Goal: Transaction & Acquisition: Book appointment/travel/reservation

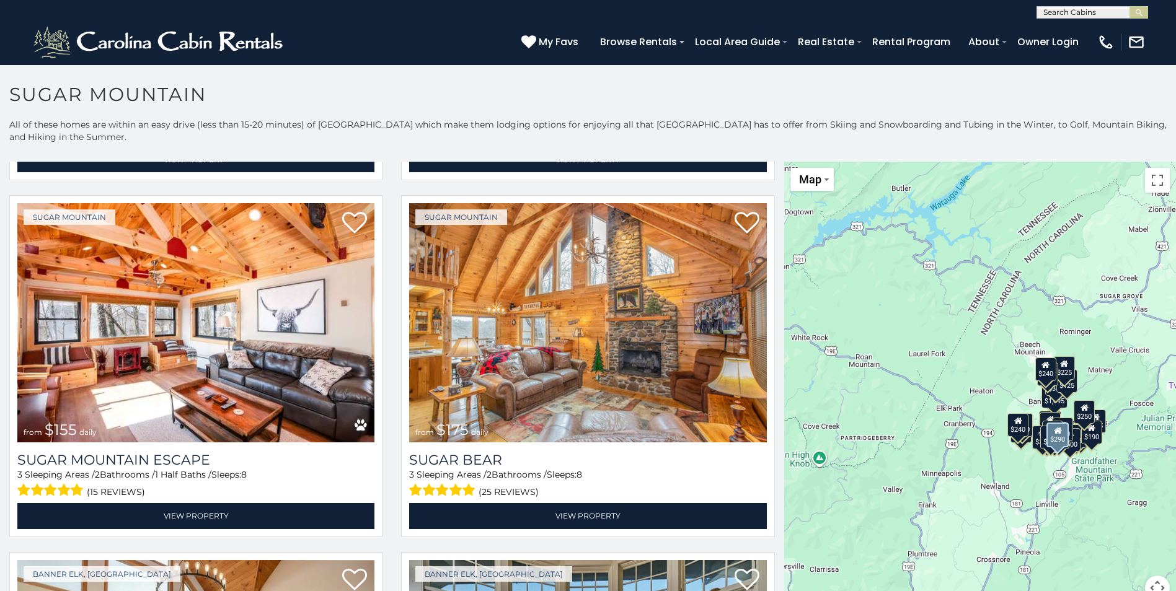
scroll to position [1797, 0]
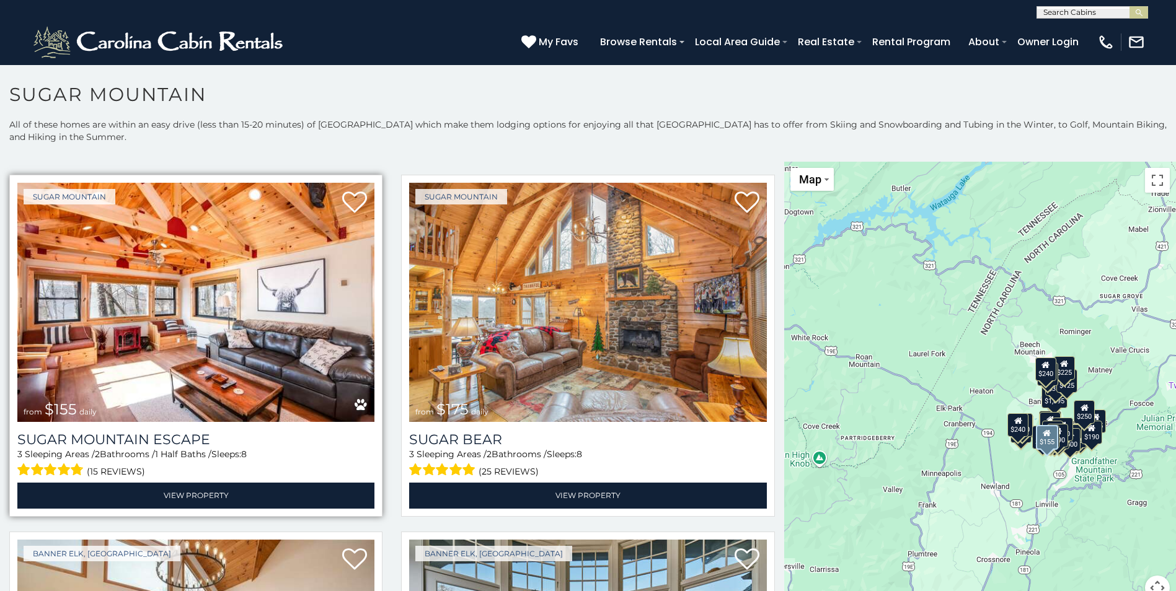
click at [161, 311] on img at bounding box center [195, 302] width 357 height 239
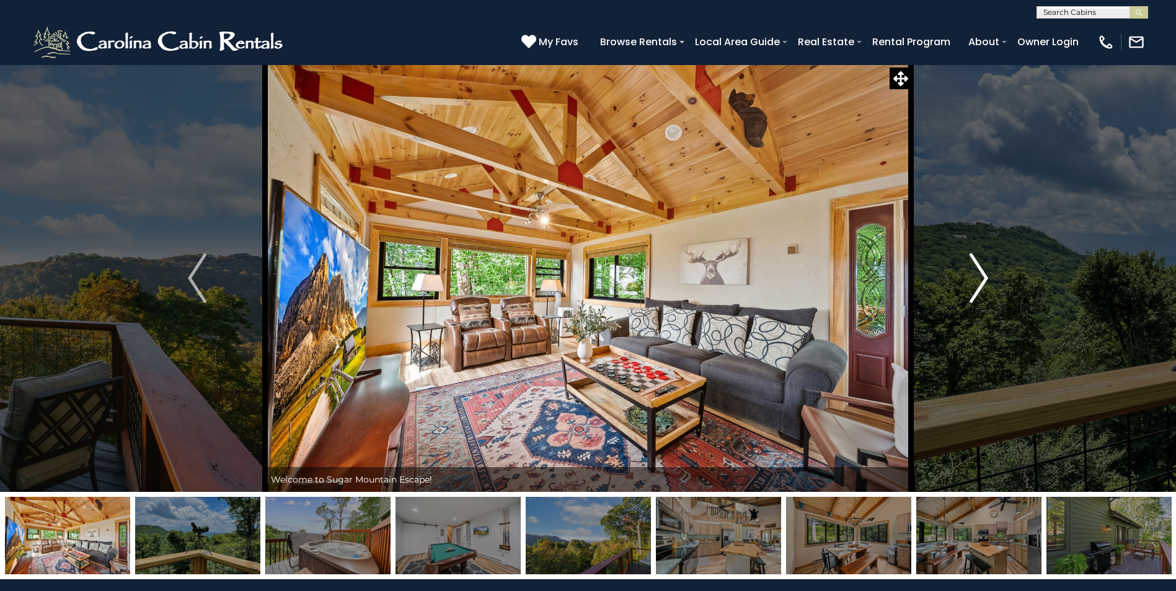
click at [979, 284] on img "Next" at bounding box center [978, 278] width 19 height 50
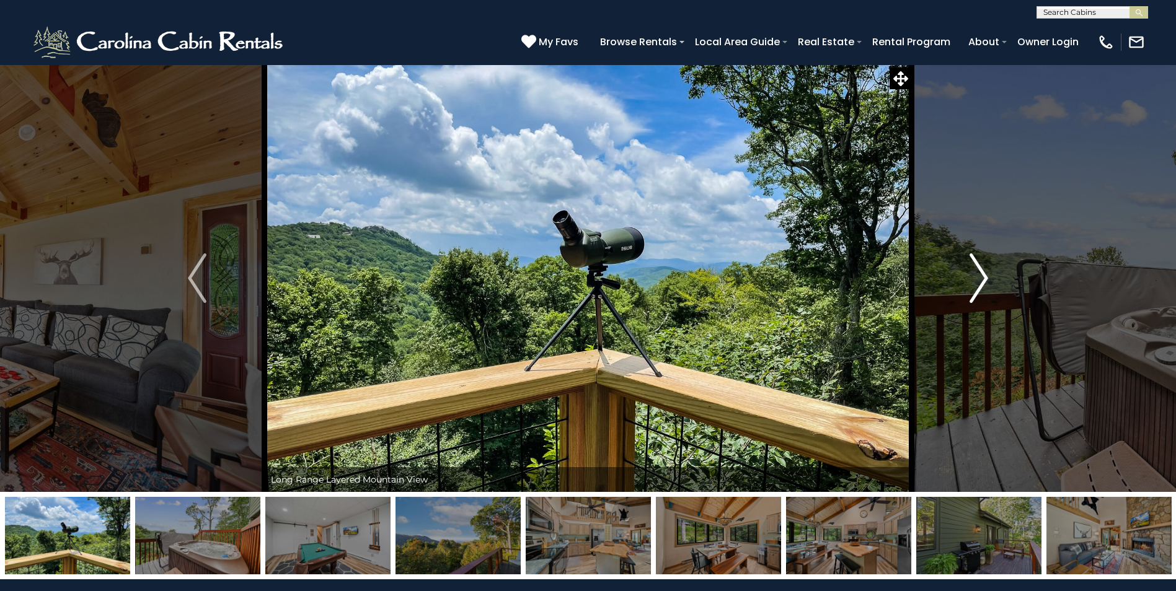
click at [979, 284] on img "Next" at bounding box center [978, 278] width 19 height 50
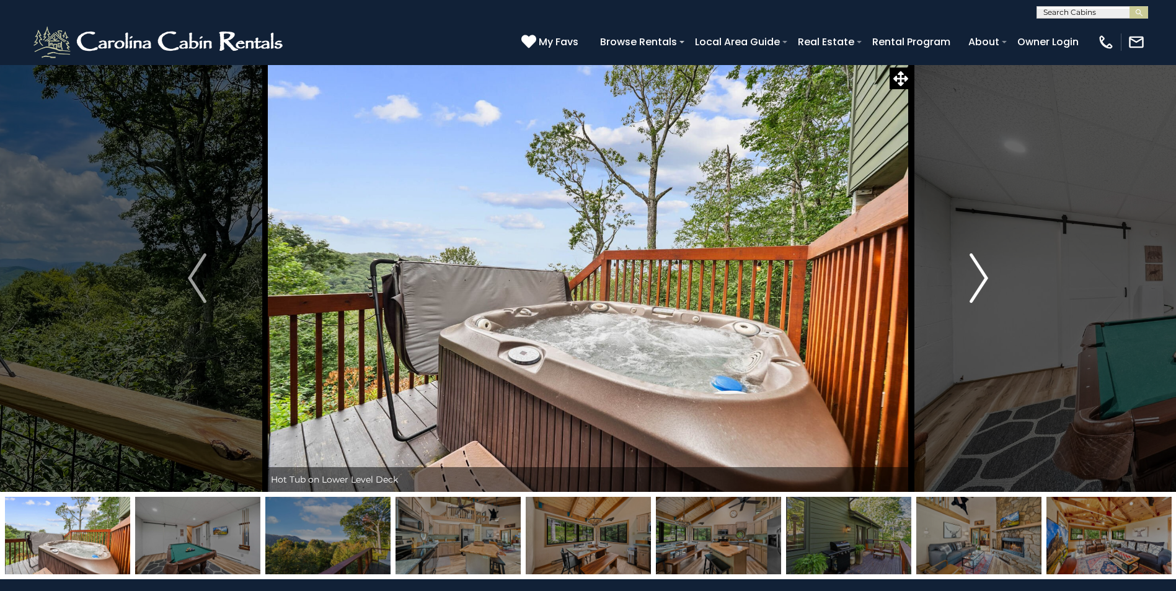
click at [979, 284] on img "Next" at bounding box center [978, 278] width 19 height 50
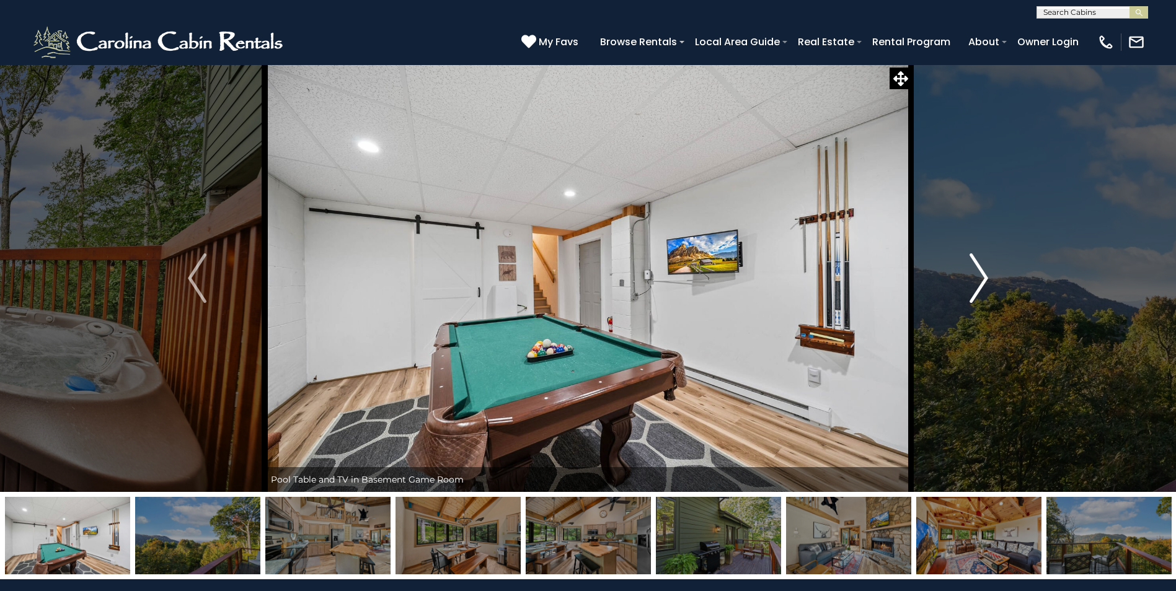
click at [979, 284] on img "Next" at bounding box center [978, 278] width 19 height 50
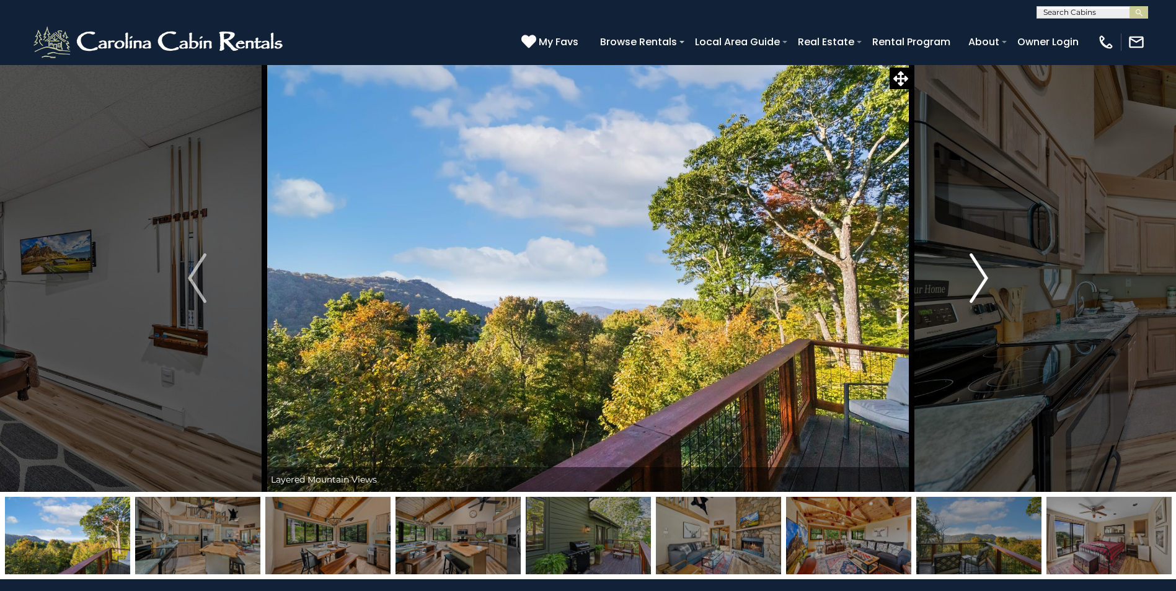
click at [979, 284] on img "Next" at bounding box center [978, 278] width 19 height 50
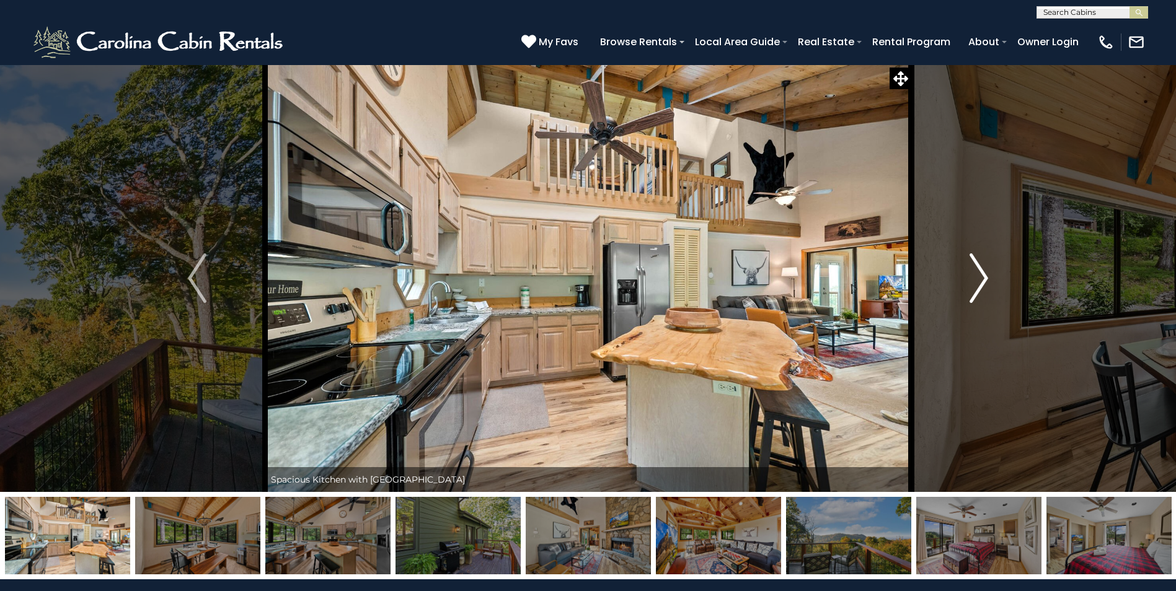
click at [979, 284] on img "Next" at bounding box center [978, 278] width 19 height 50
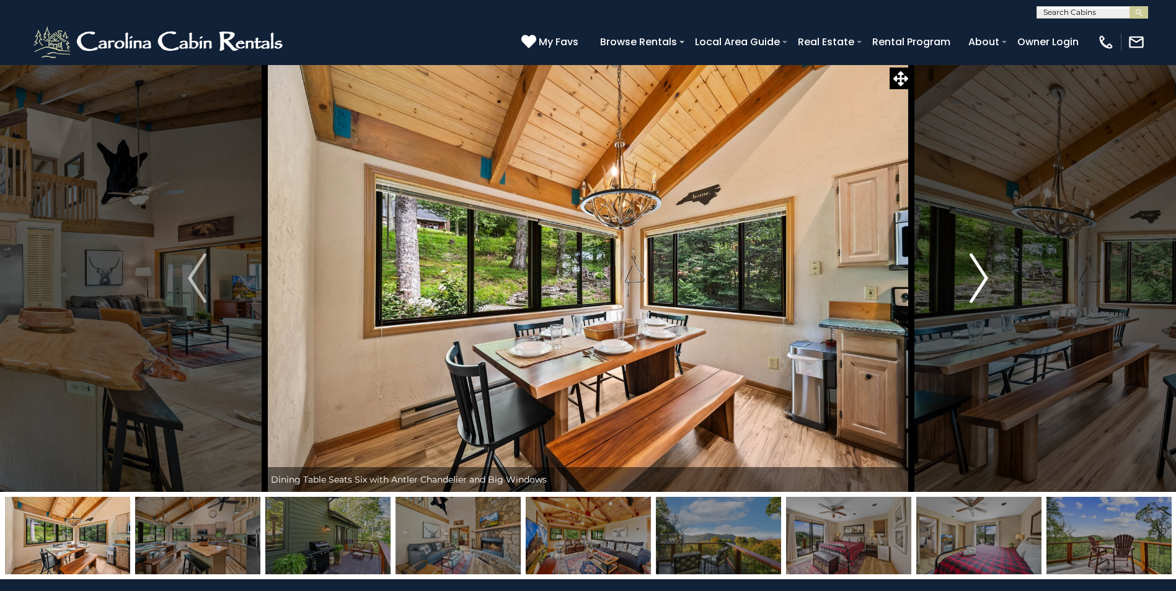
click at [979, 284] on img "Next" at bounding box center [978, 278] width 19 height 50
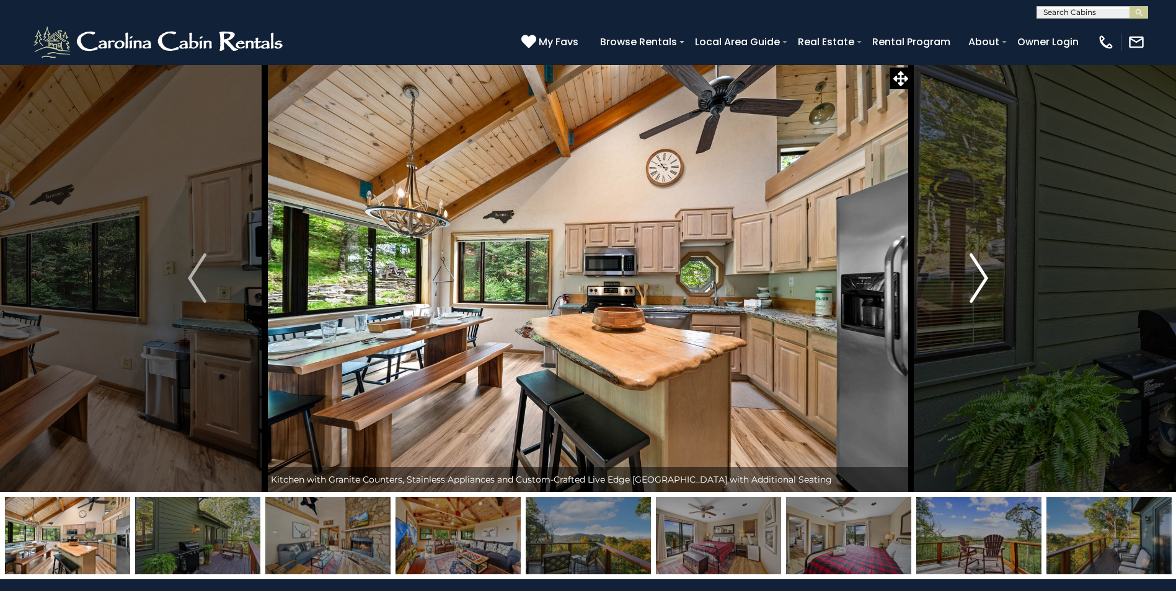
click at [979, 284] on img "Next" at bounding box center [978, 278] width 19 height 50
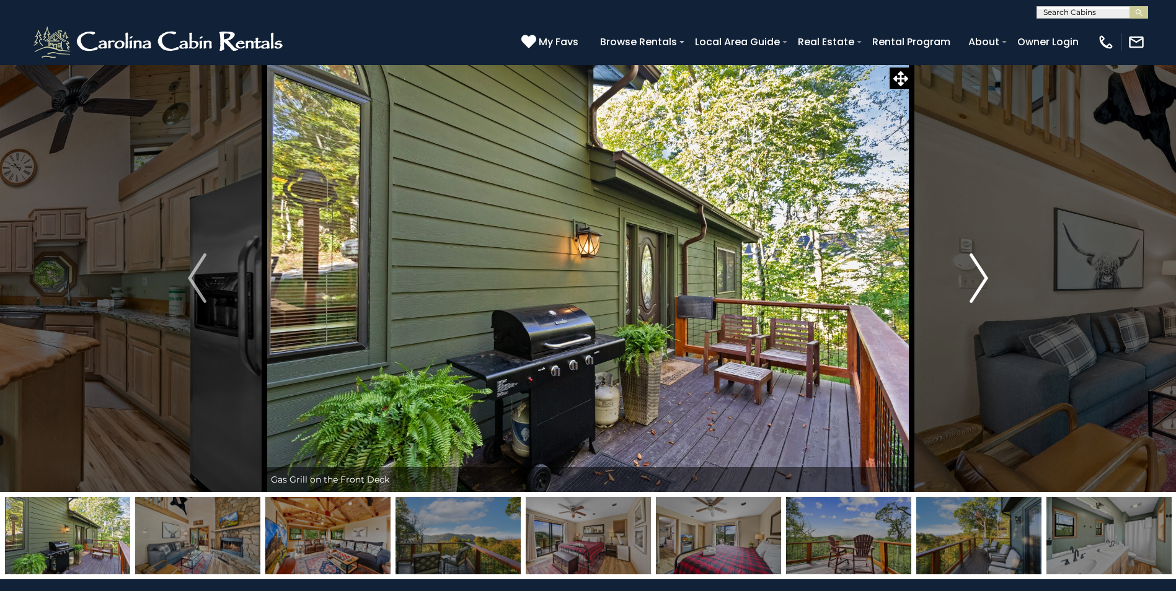
click at [979, 284] on img "Next" at bounding box center [978, 278] width 19 height 50
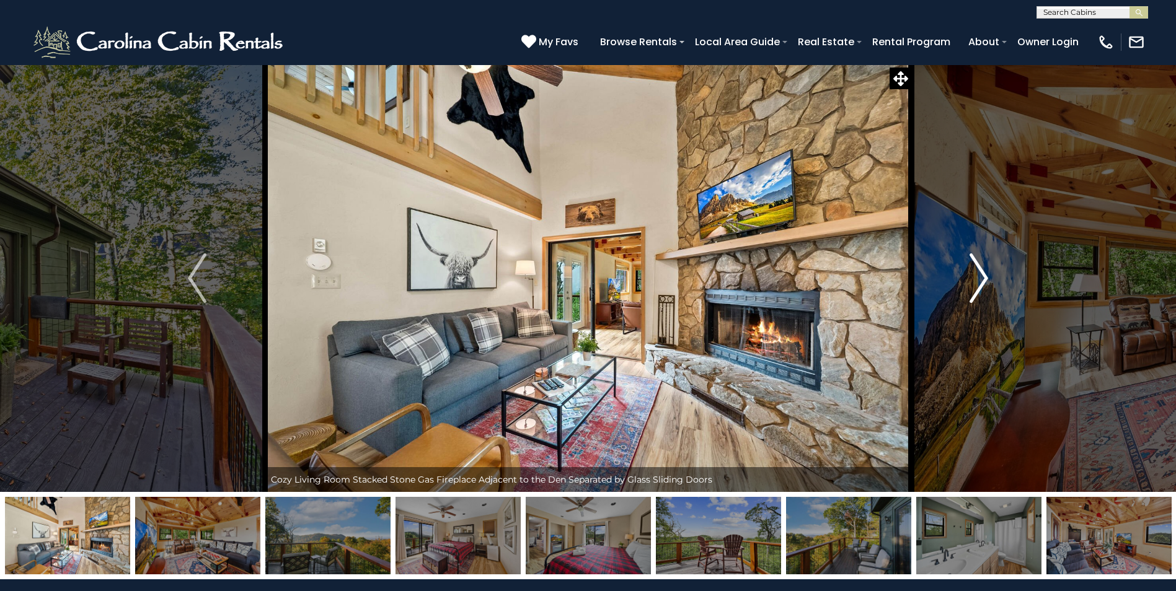
click at [979, 284] on img "Next" at bounding box center [978, 278] width 19 height 50
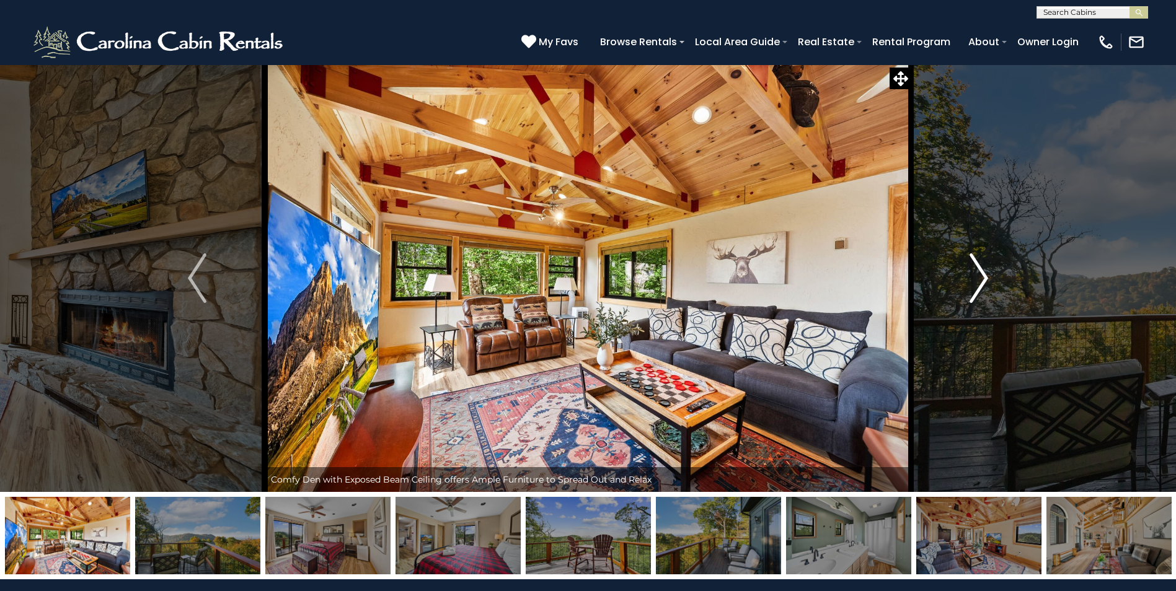
click at [979, 284] on img "Next" at bounding box center [978, 278] width 19 height 50
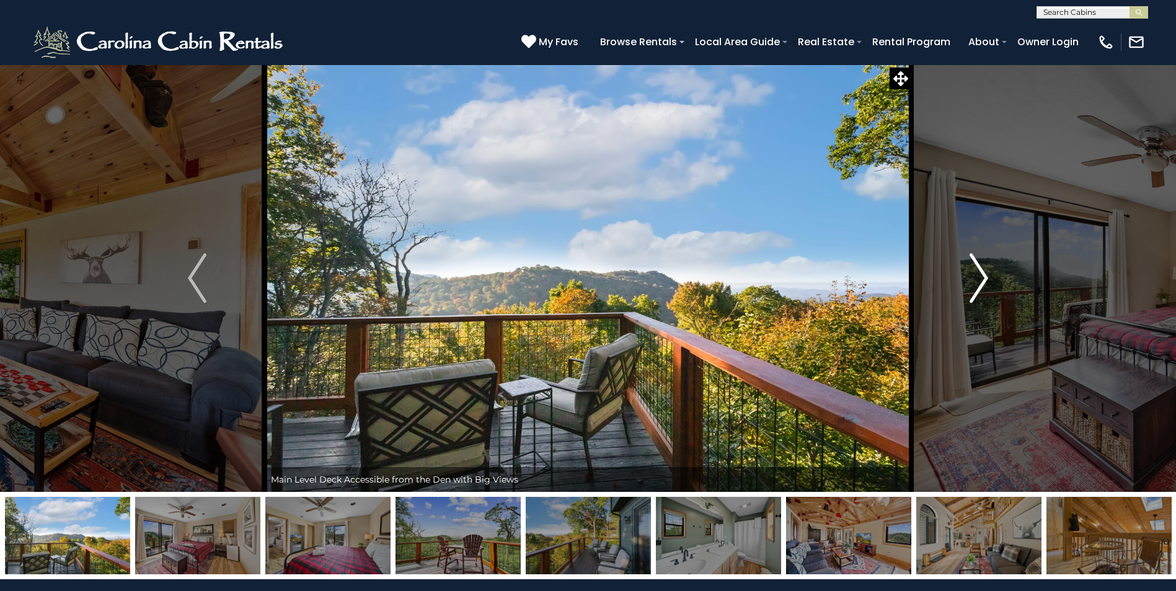
click at [979, 284] on img "Next" at bounding box center [978, 278] width 19 height 50
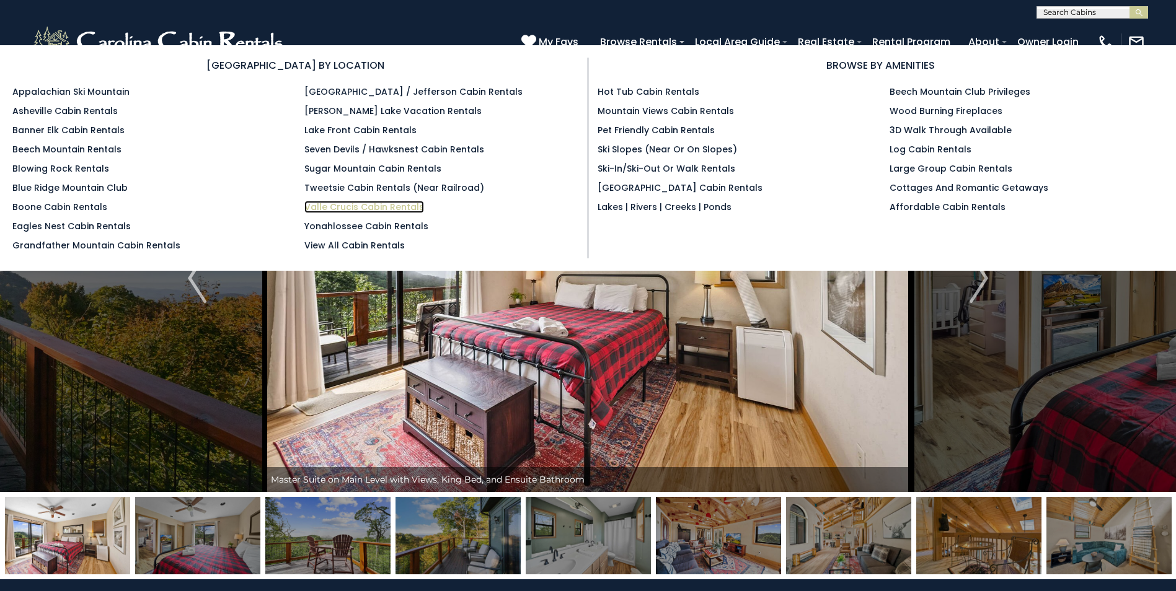
click at [327, 204] on link "Valle Crucis Cabin Rentals" at bounding box center [364, 207] width 120 height 12
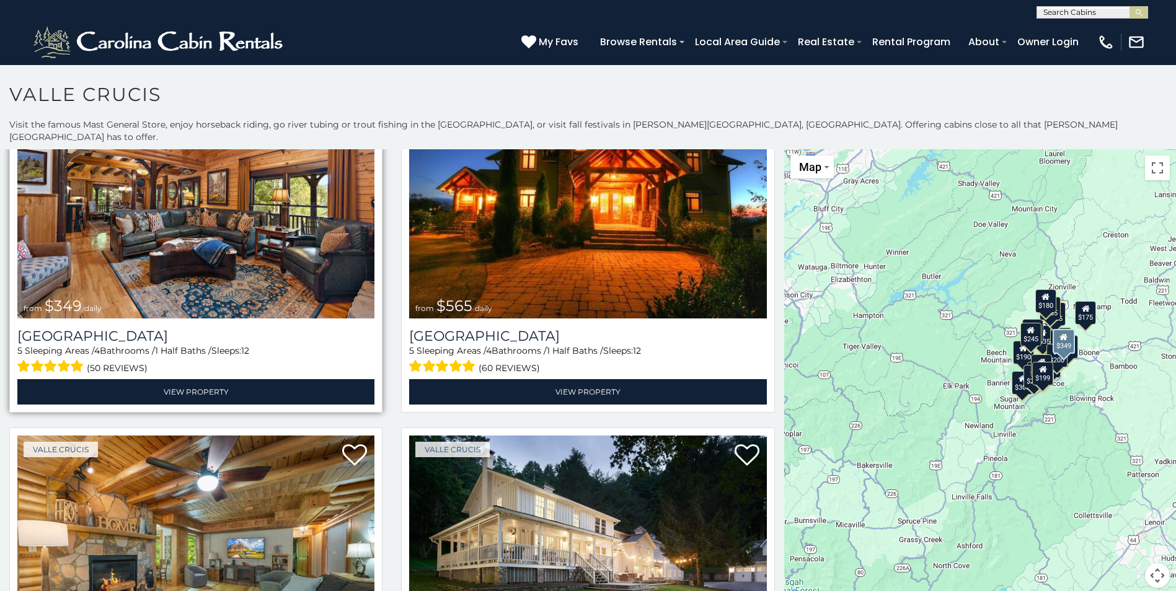
scroll to position [124, 0]
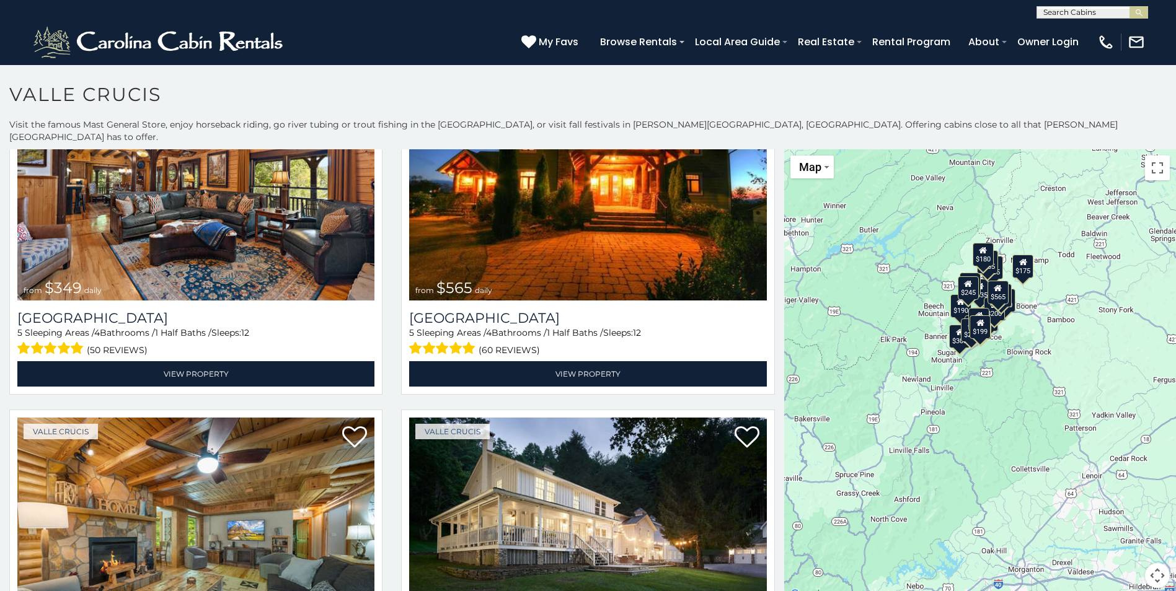
drag, startPoint x: 997, startPoint y: 462, endPoint x: 930, endPoint y: 416, distance: 80.6
click at [930, 416] on div "$349 $565 $410 $635 $451 $400 $460 $245 $525 $305 $395 $210 $360 $210 $275 $230…" at bounding box center [980, 376] width 392 height 454
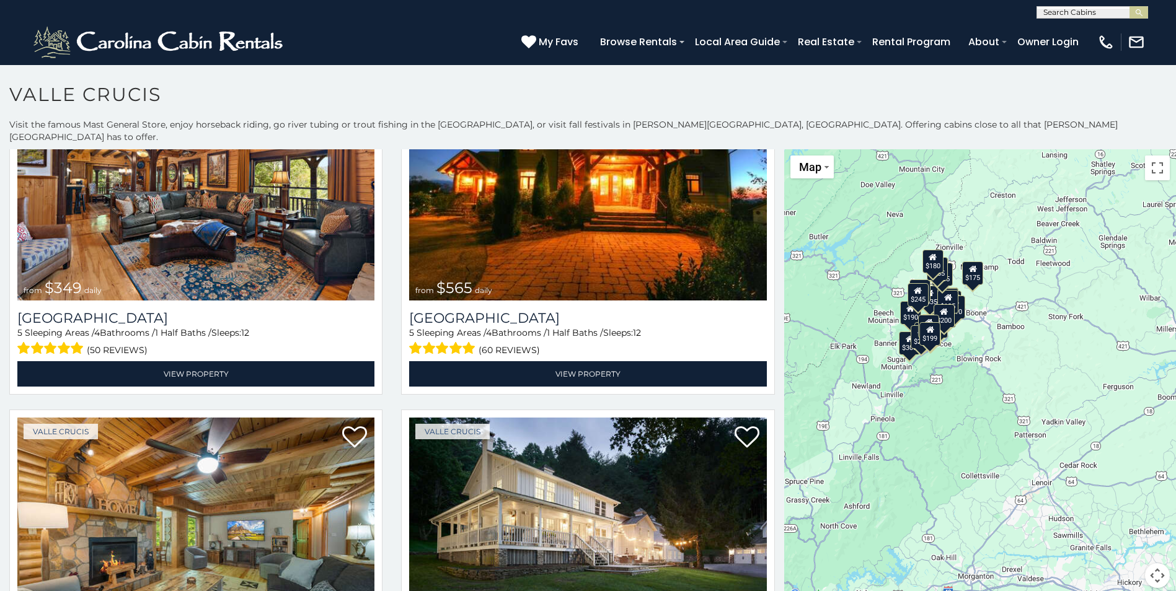
drag, startPoint x: 1030, startPoint y: 351, endPoint x: 927, endPoint y: 362, distance: 103.4
click at [930, 362] on div "$349 $565 $410 $635 $451 $400 $460 $245 $525 $305 $395 $210 $360 $210 $275 $230…" at bounding box center [980, 376] width 392 height 454
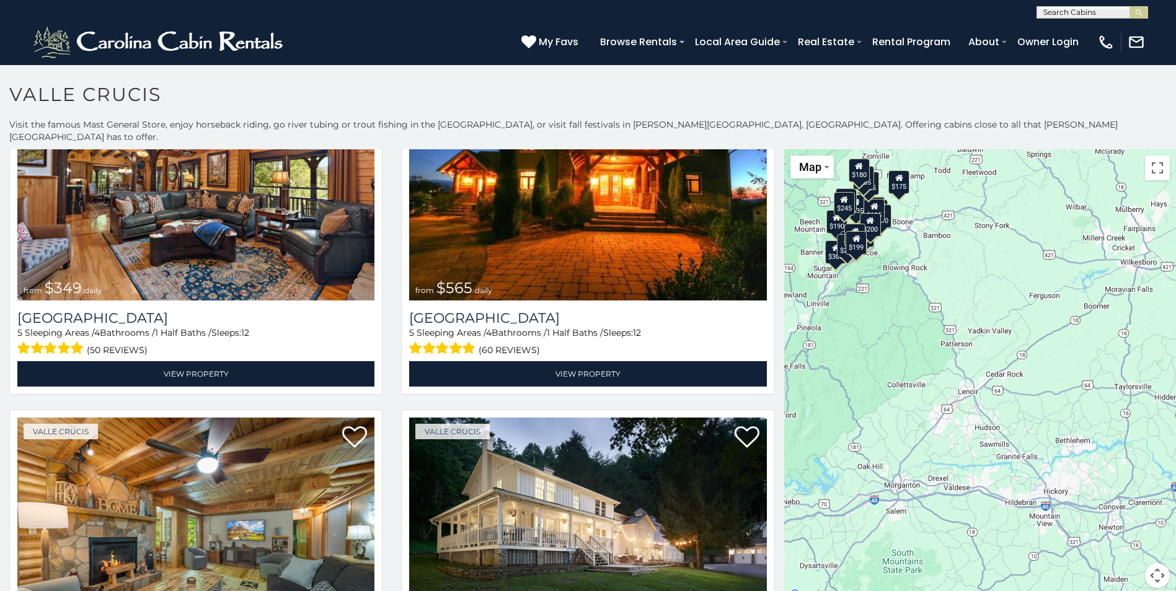
drag, startPoint x: 965, startPoint y: 459, endPoint x: 989, endPoint y: 340, distance: 121.9
click at [986, 343] on div "$349 $565 $410 $635 $451 $400 $460 $245 $525 $305 $395 $210 $360 $210 $275 $230…" at bounding box center [980, 376] width 392 height 454
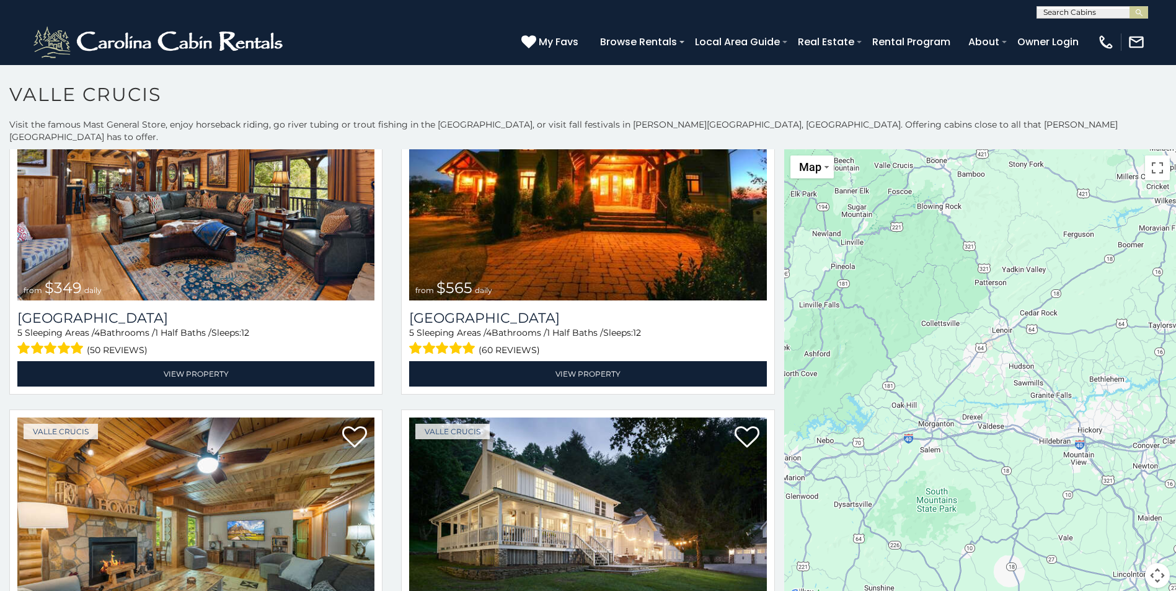
drag, startPoint x: 956, startPoint y: 405, endPoint x: 977, endPoint y: 358, distance: 51.6
click at [977, 359] on div at bounding box center [980, 376] width 392 height 454
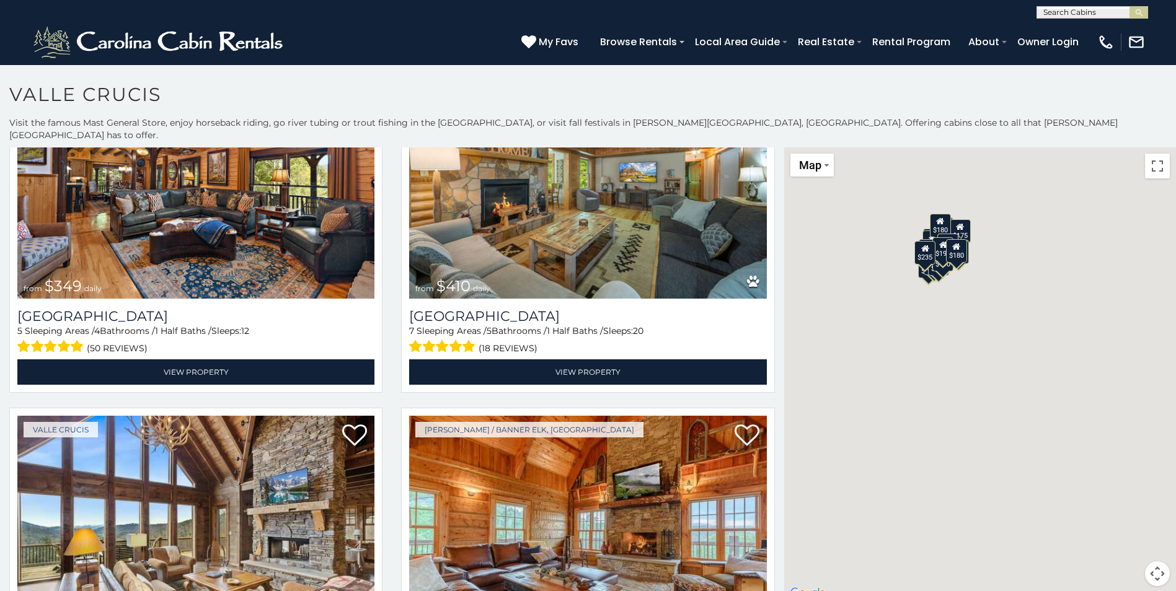
scroll to position [0, 0]
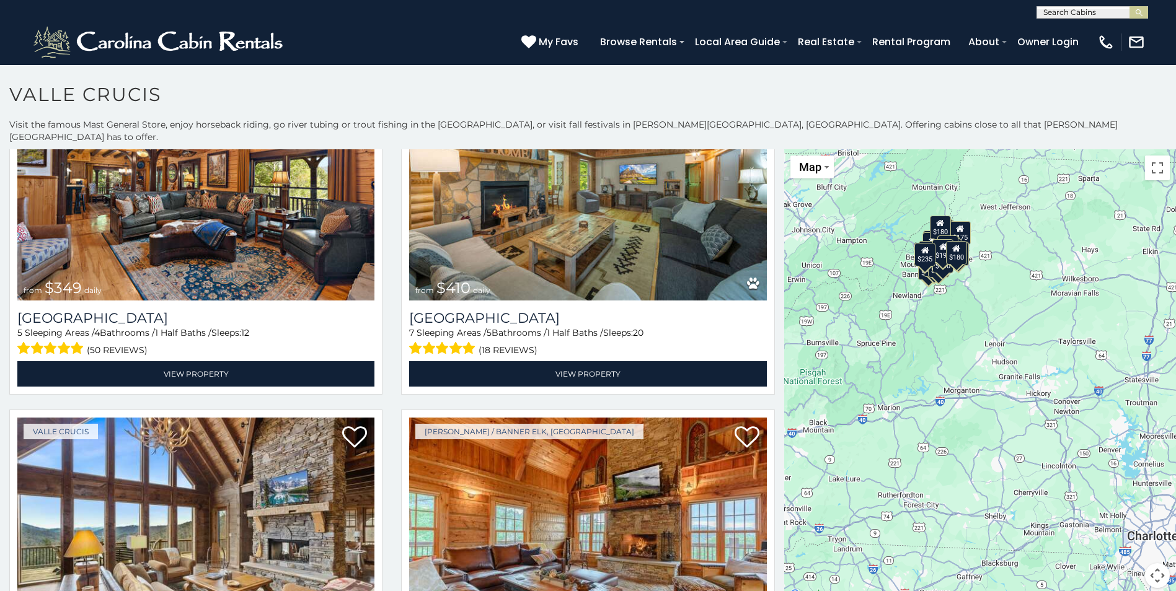
click at [986, 325] on div "$349 $565 $410 $635 $451 $400 $460 $245 $525 $305 $395 $210 $360 $210 $275 $230…" at bounding box center [980, 376] width 392 height 454
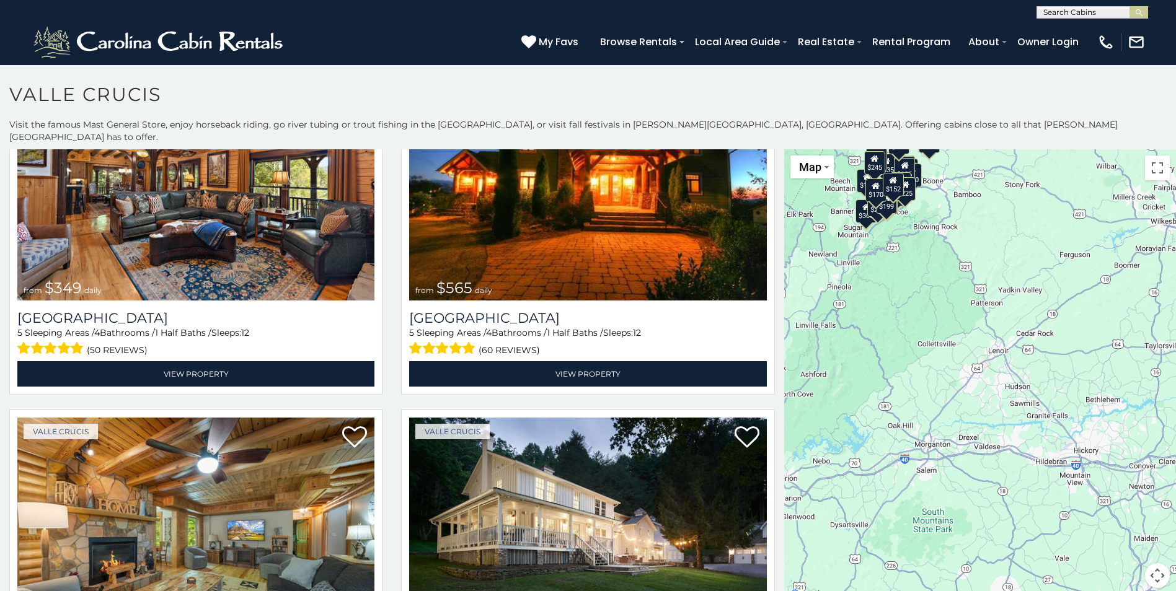
click at [971, 269] on div "$349 $565 $410 $635 $451 $400 $460 $245 $525 $305 $395 $210 $360 $210 $275 $230…" at bounding box center [980, 376] width 392 height 454
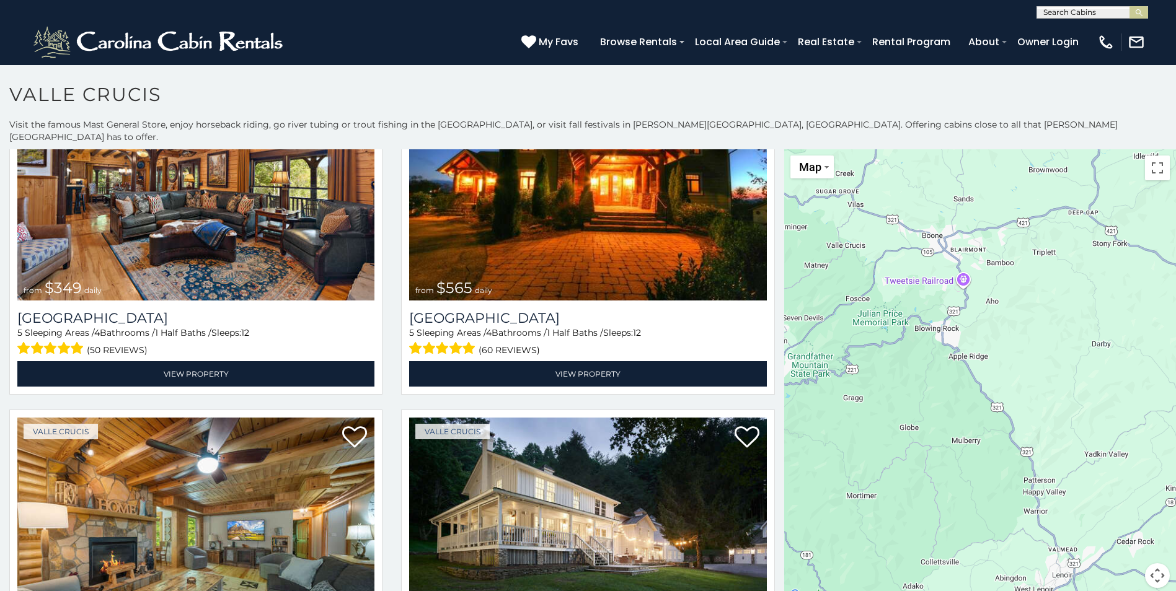
drag, startPoint x: 949, startPoint y: 247, endPoint x: 996, endPoint y: 421, distance: 180.4
click at [996, 421] on div at bounding box center [980, 376] width 392 height 454
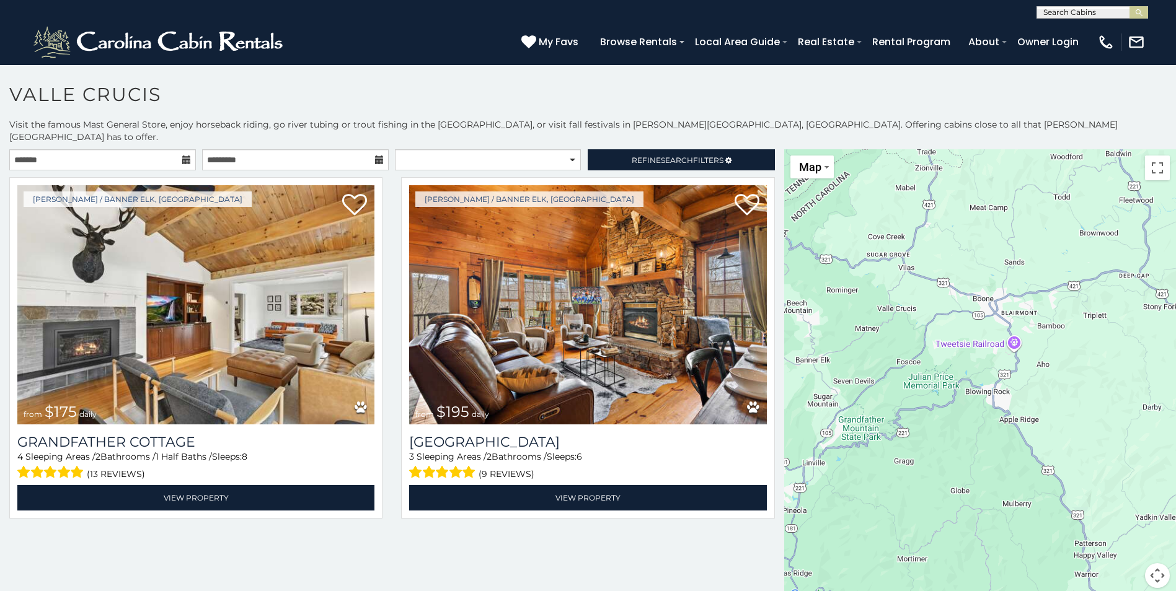
drag, startPoint x: 946, startPoint y: 370, endPoint x: 992, endPoint y: 418, distance: 66.6
click at [992, 418] on div at bounding box center [980, 376] width 392 height 454
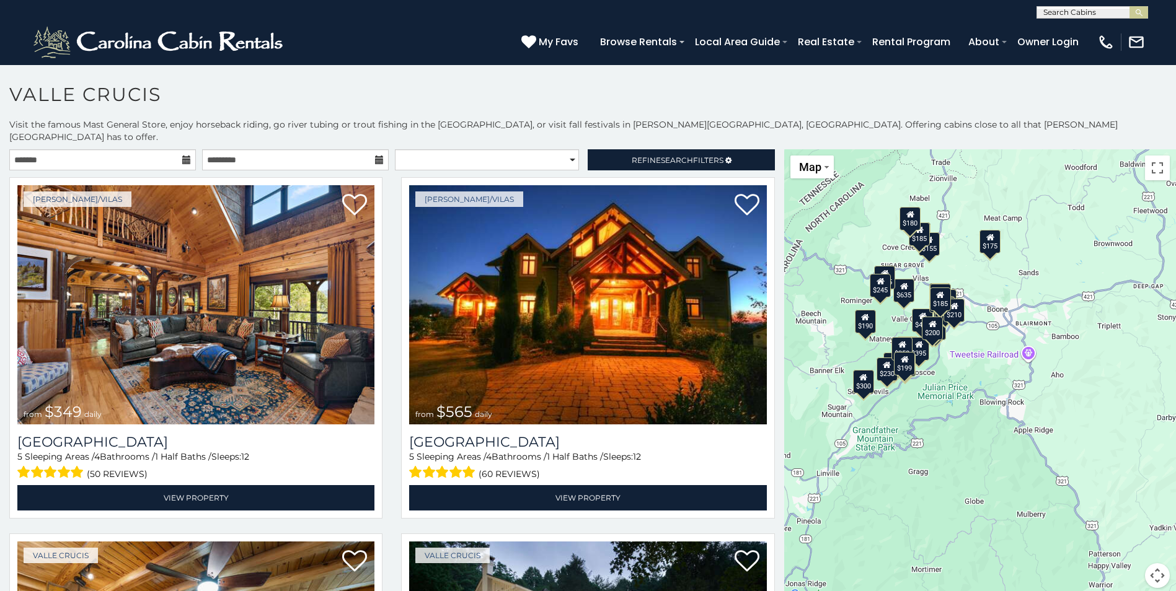
click at [1006, 303] on div "$349 $565 $410 $635 $451 $400 $460 $245 $525 $305 $395 $210 $360 $210 $275 $230…" at bounding box center [980, 376] width 392 height 454
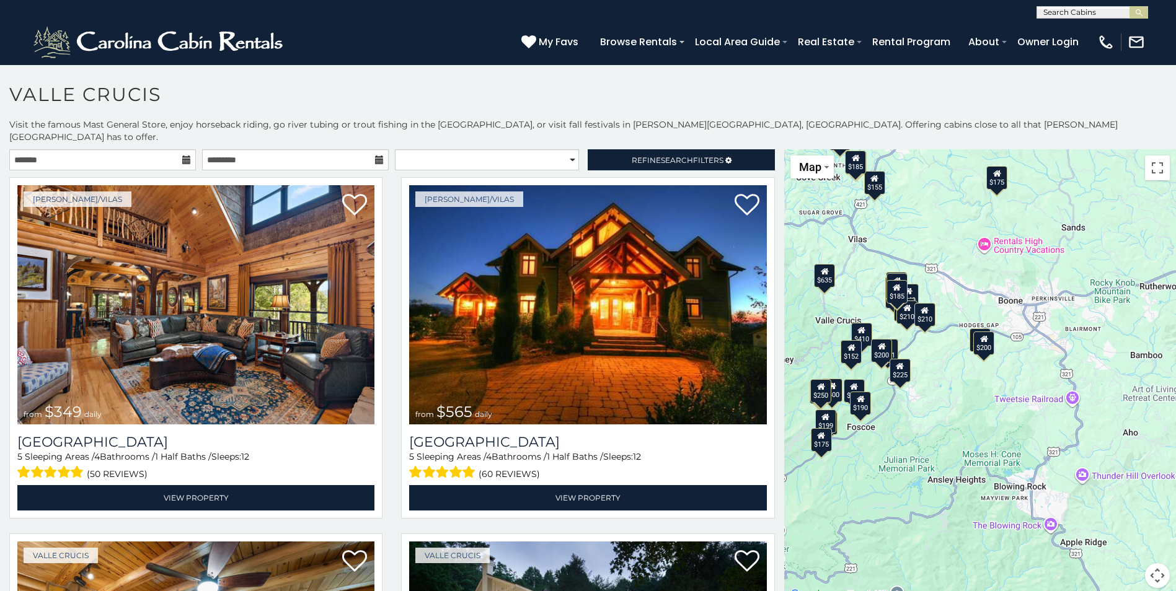
drag, startPoint x: 933, startPoint y: 368, endPoint x: 976, endPoint y: 359, distance: 43.5
click at [976, 359] on div "$349 $565 $410 $635 $451 $400 $460 $245 $525 $395 $210 $360 $210 $275 $230 $235…" at bounding box center [980, 376] width 392 height 454
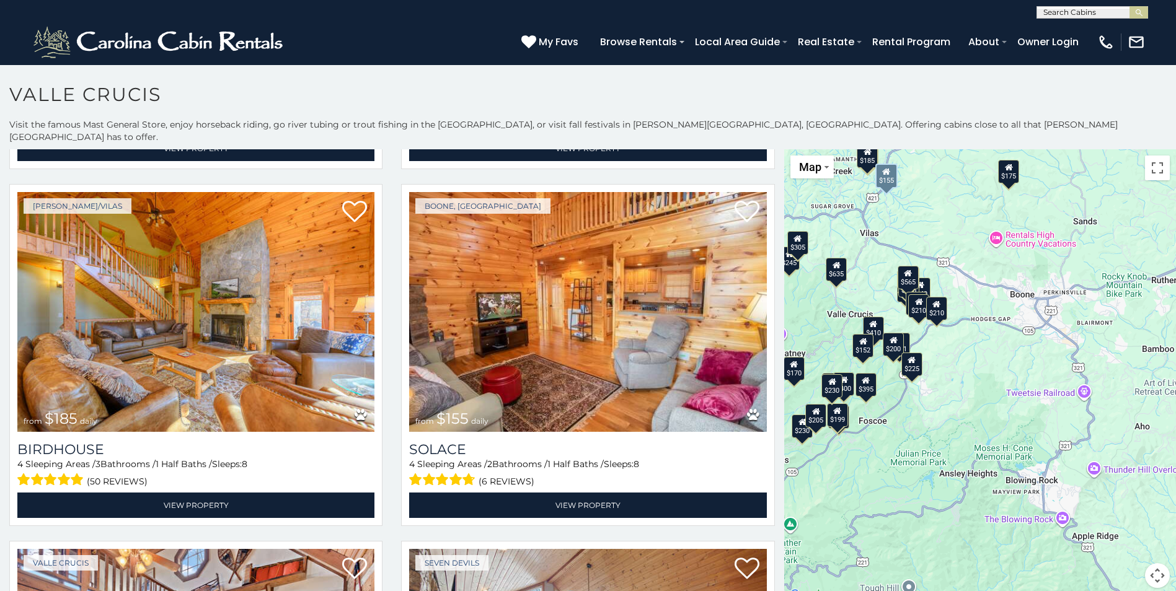
scroll to position [3223, 0]
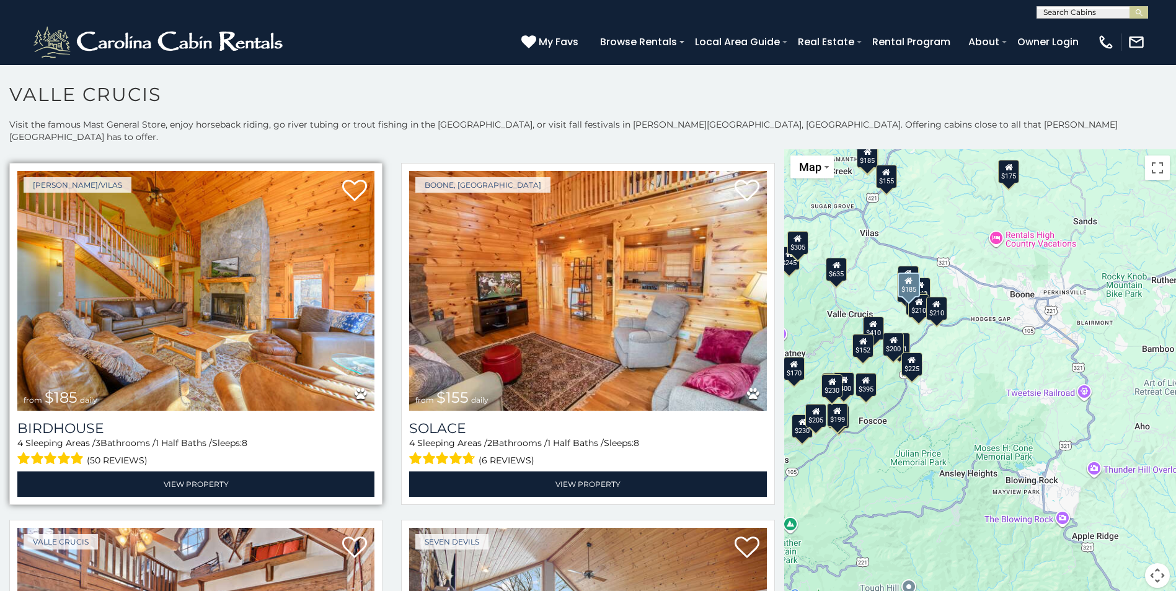
click at [222, 331] on img at bounding box center [195, 290] width 357 height 239
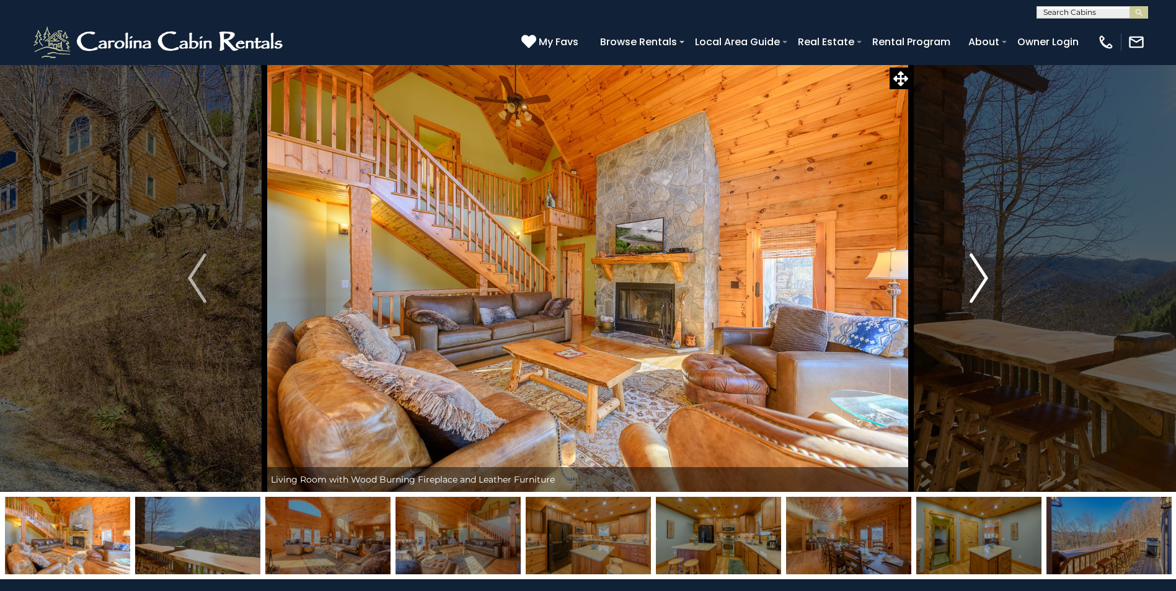
click at [980, 286] on img "Next" at bounding box center [978, 278] width 19 height 50
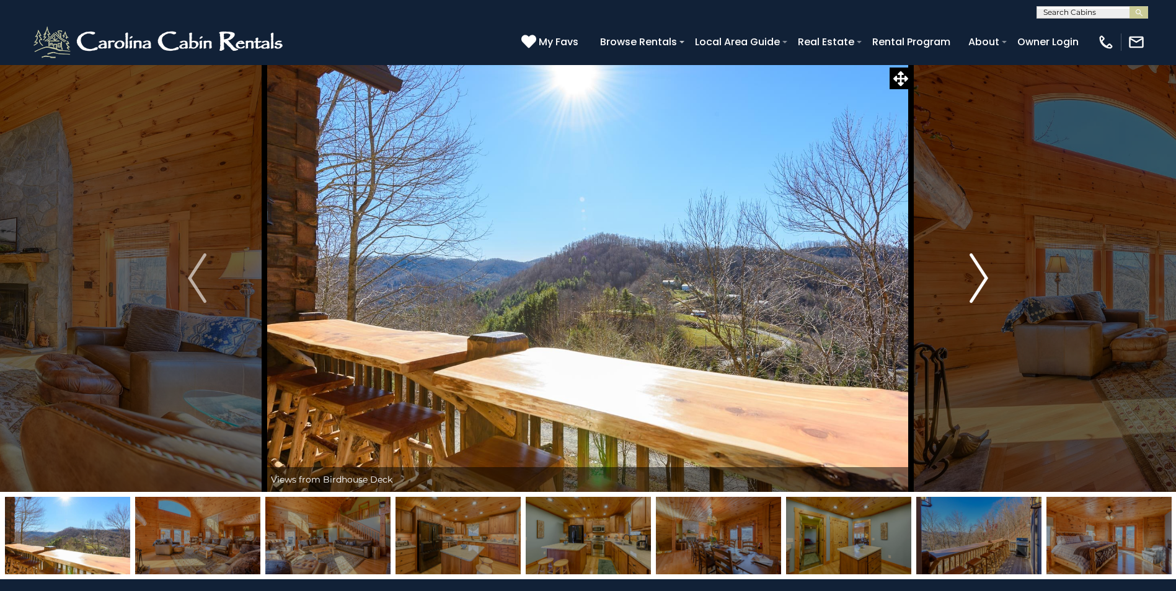
click at [976, 286] on img "Next" at bounding box center [978, 278] width 19 height 50
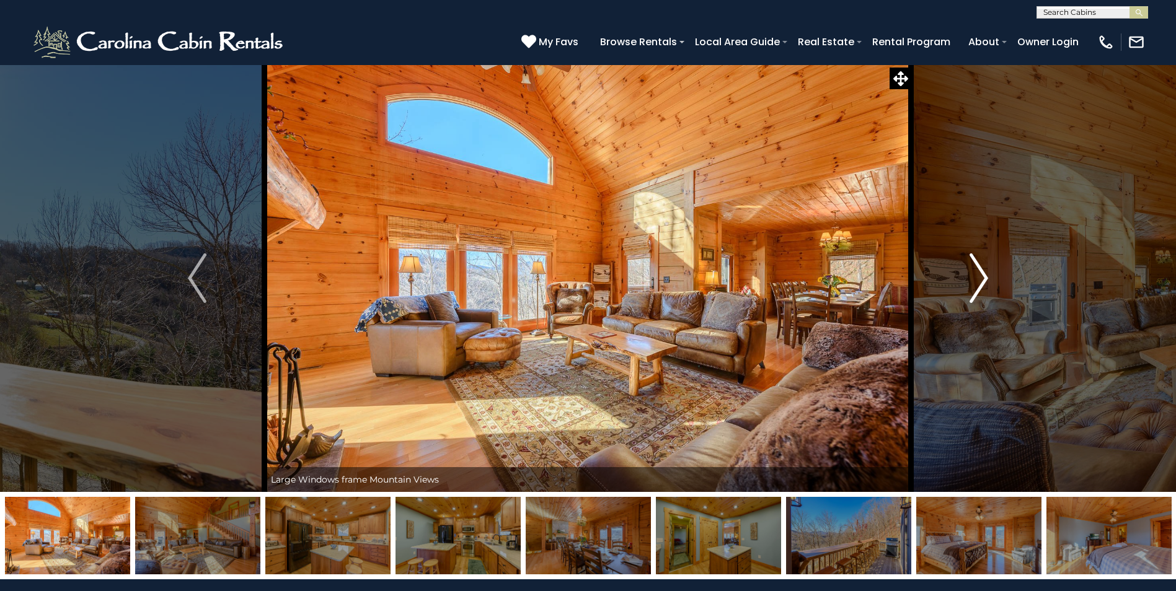
click at [976, 286] on img "Next" at bounding box center [978, 278] width 19 height 50
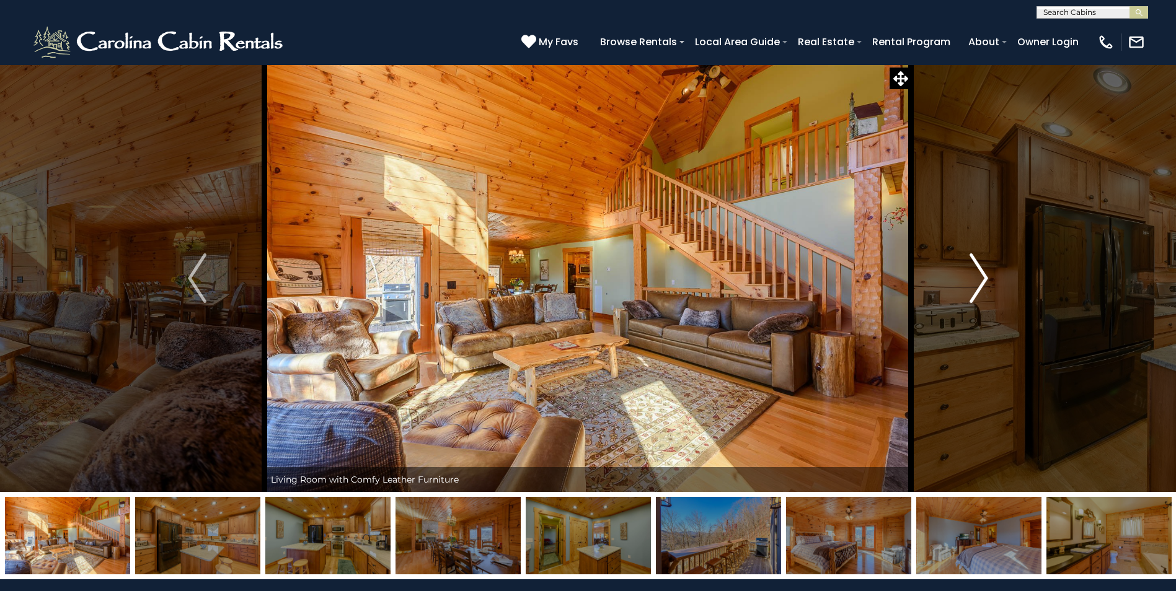
click at [976, 286] on img "Next" at bounding box center [978, 278] width 19 height 50
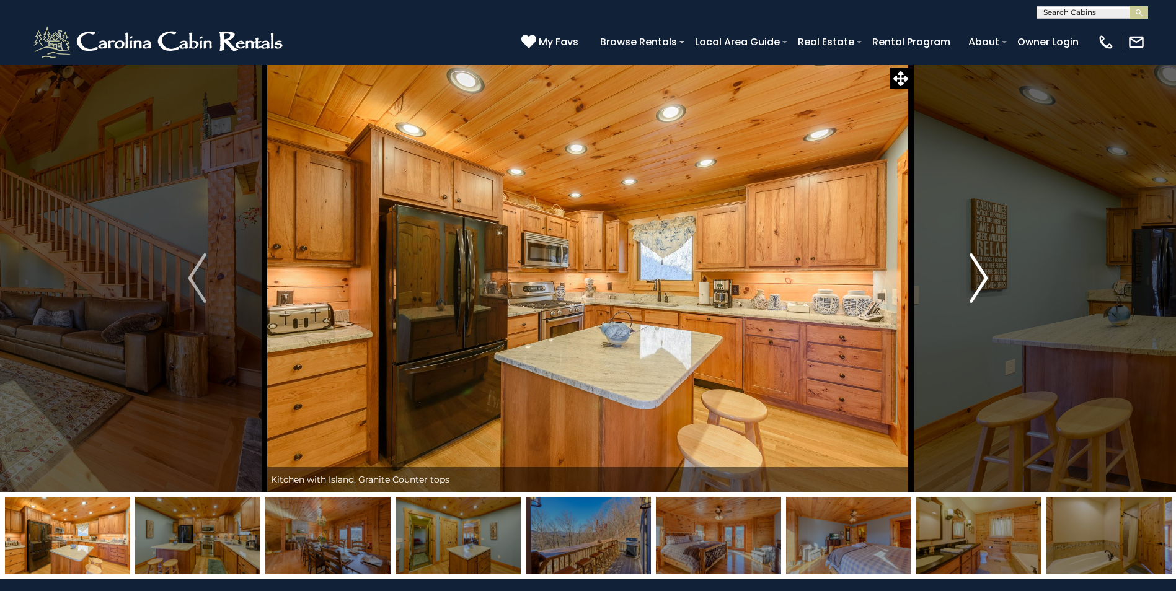
click at [976, 286] on img "Next" at bounding box center [978, 278] width 19 height 50
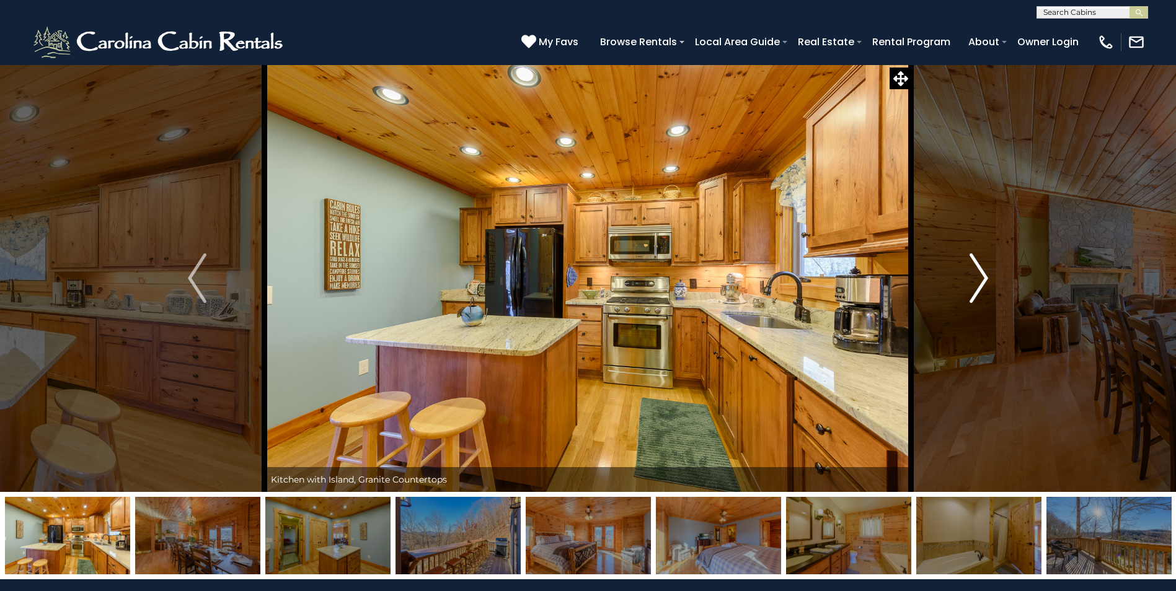
click at [976, 286] on img "Next" at bounding box center [978, 278] width 19 height 50
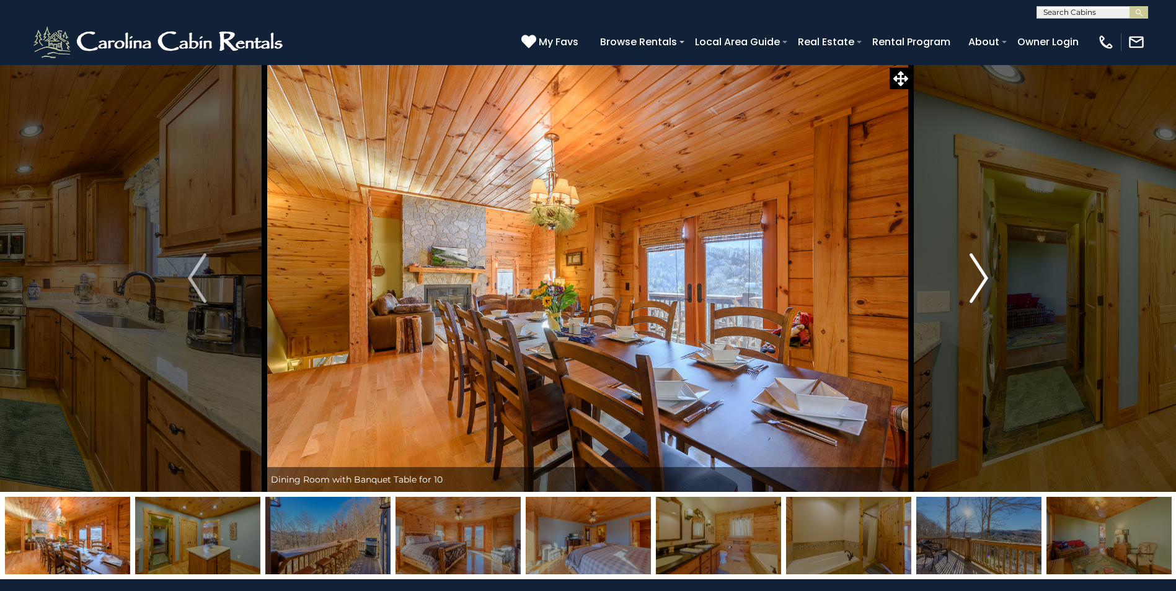
click at [976, 286] on img "Next" at bounding box center [978, 278] width 19 height 50
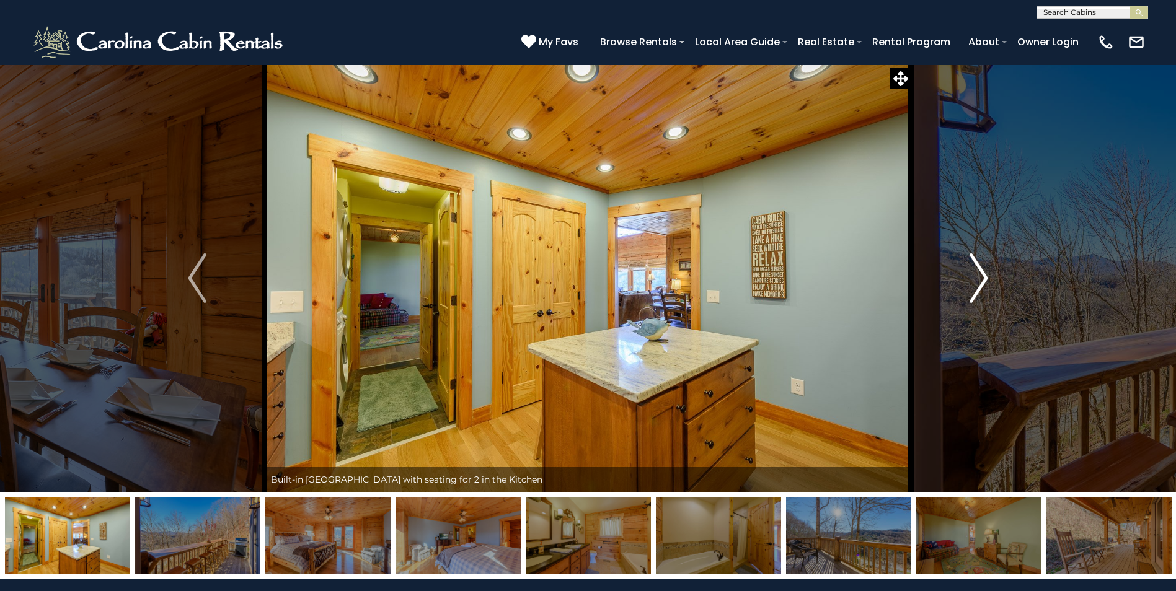
click at [976, 286] on img "Next" at bounding box center [978, 278] width 19 height 50
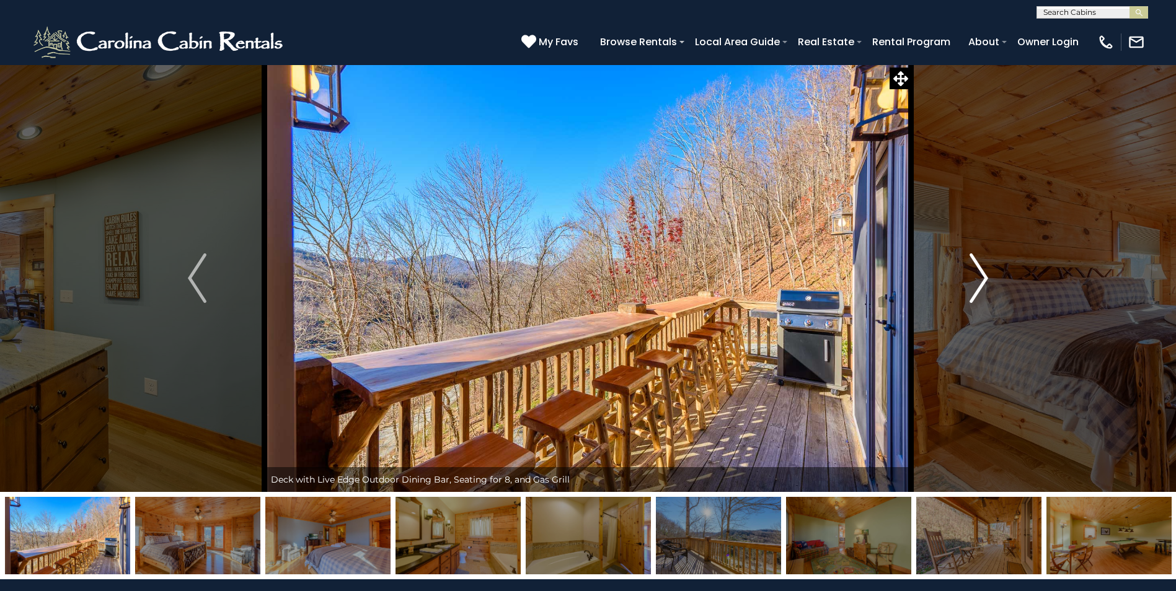
click at [976, 288] on img "Next" at bounding box center [978, 278] width 19 height 50
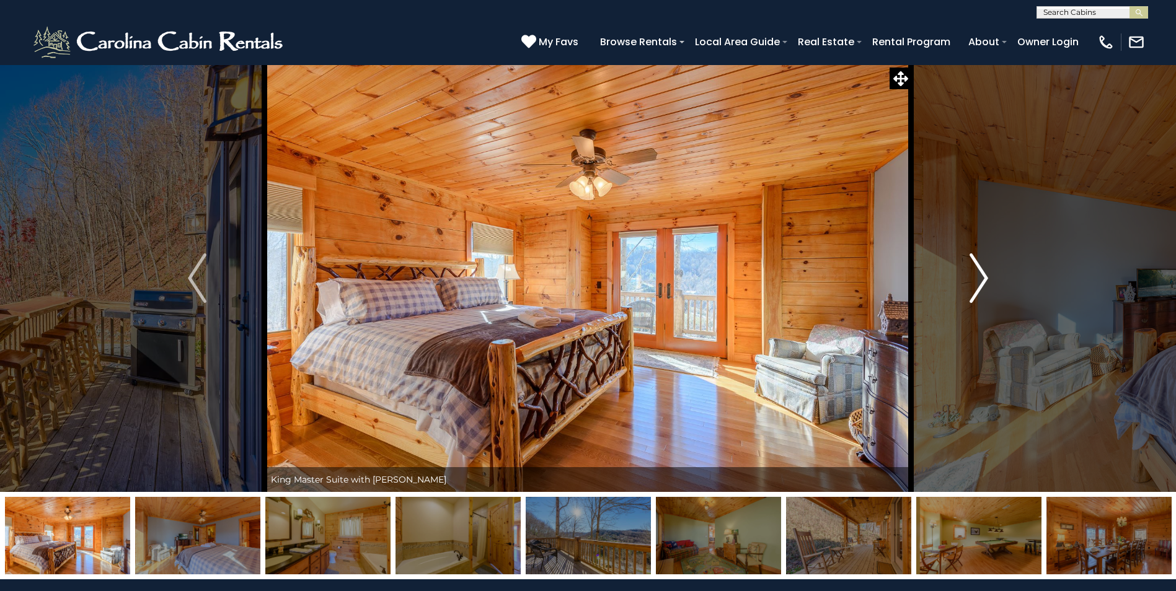
click at [976, 288] on img "Next" at bounding box center [978, 278] width 19 height 50
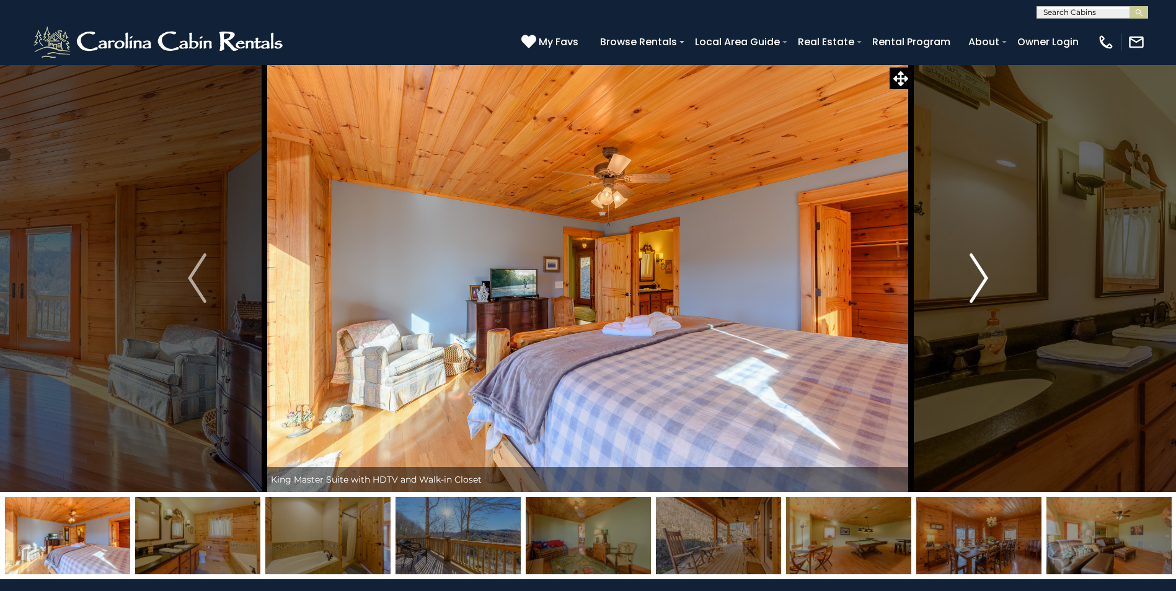
click at [976, 288] on img "Next" at bounding box center [978, 278] width 19 height 50
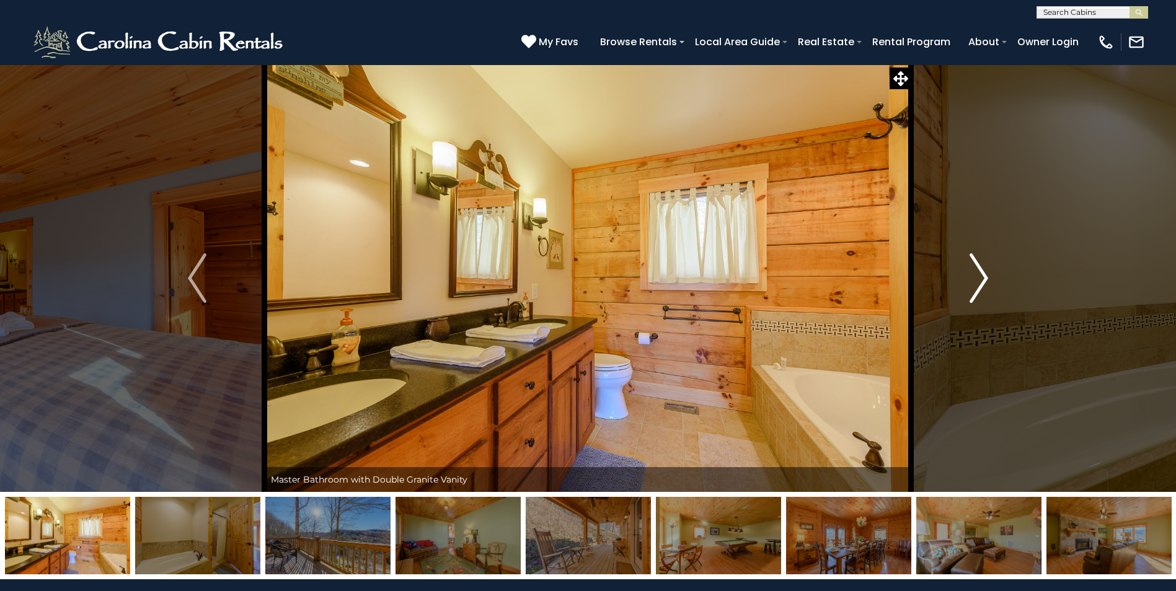
click at [976, 288] on img "Next" at bounding box center [978, 278] width 19 height 50
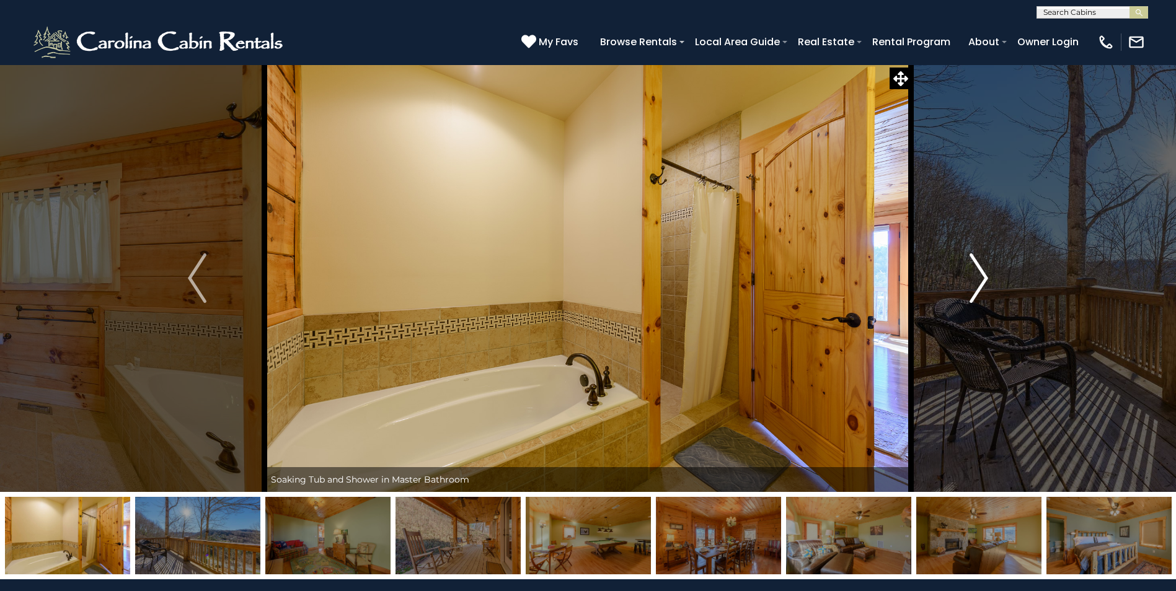
click at [976, 288] on img "Next" at bounding box center [978, 278] width 19 height 50
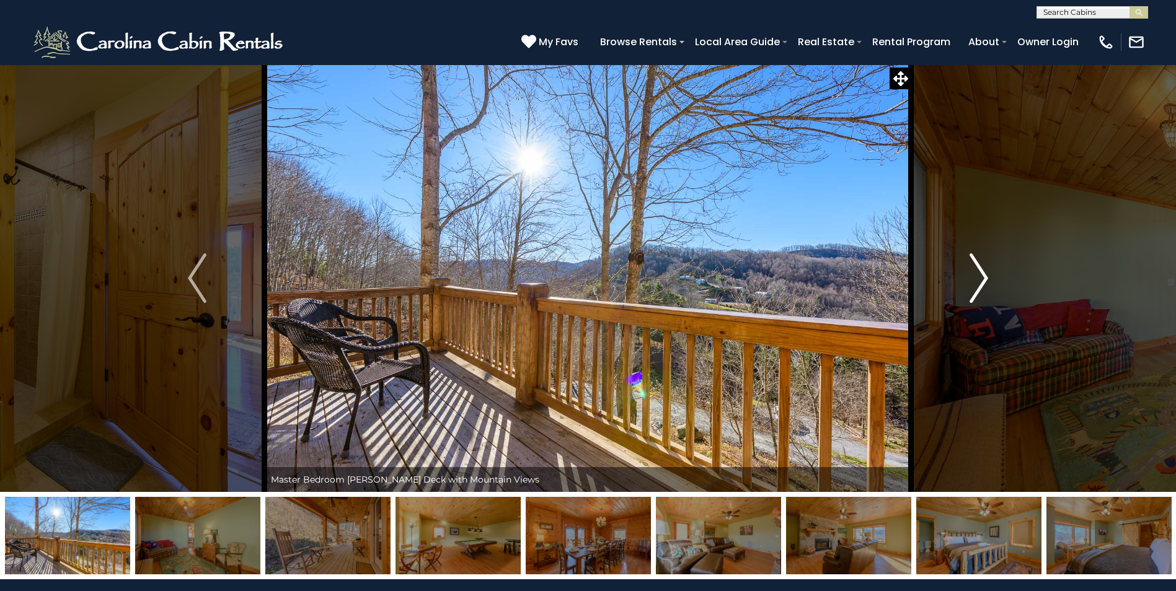
click at [976, 288] on img "Next" at bounding box center [978, 278] width 19 height 50
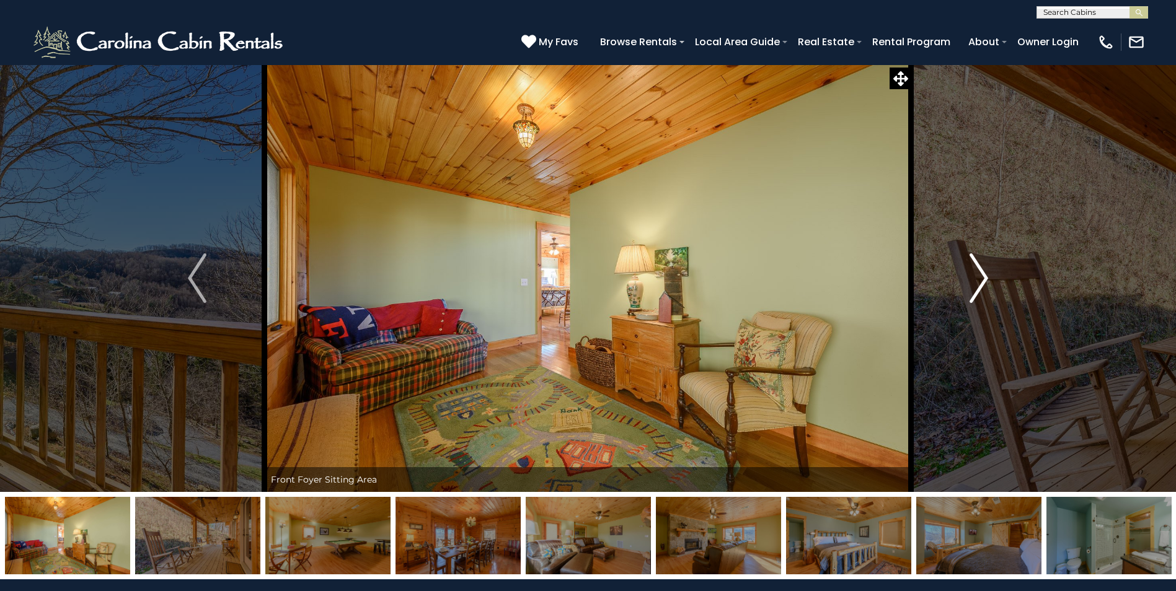
click at [976, 288] on img "Next" at bounding box center [978, 278] width 19 height 50
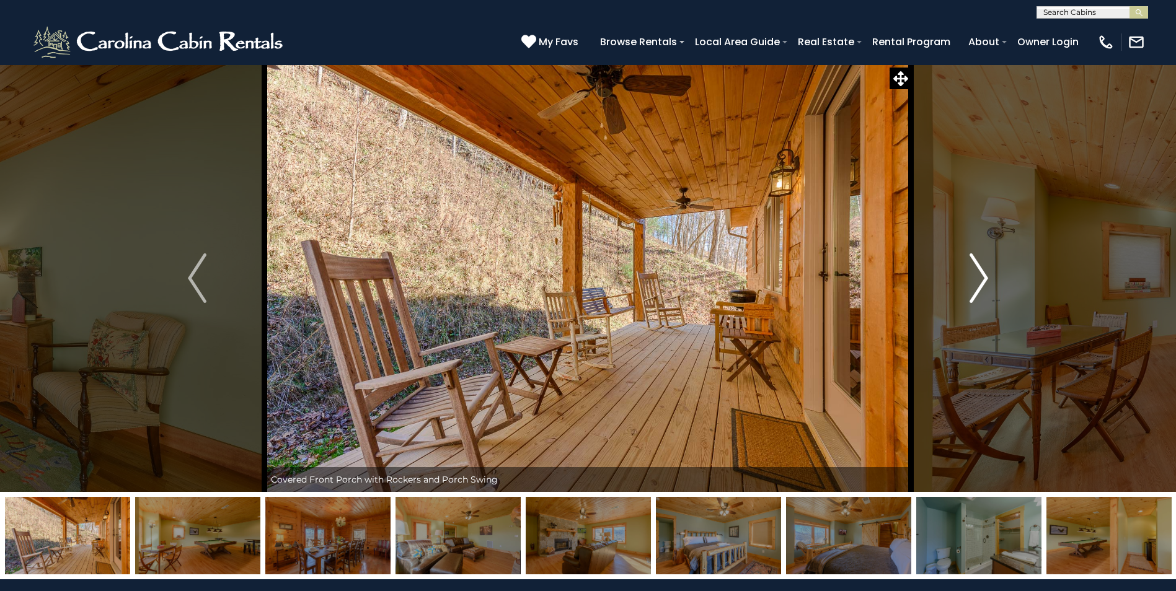
click at [976, 288] on img "Next" at bounding box center [978, 278] width 19 height 50
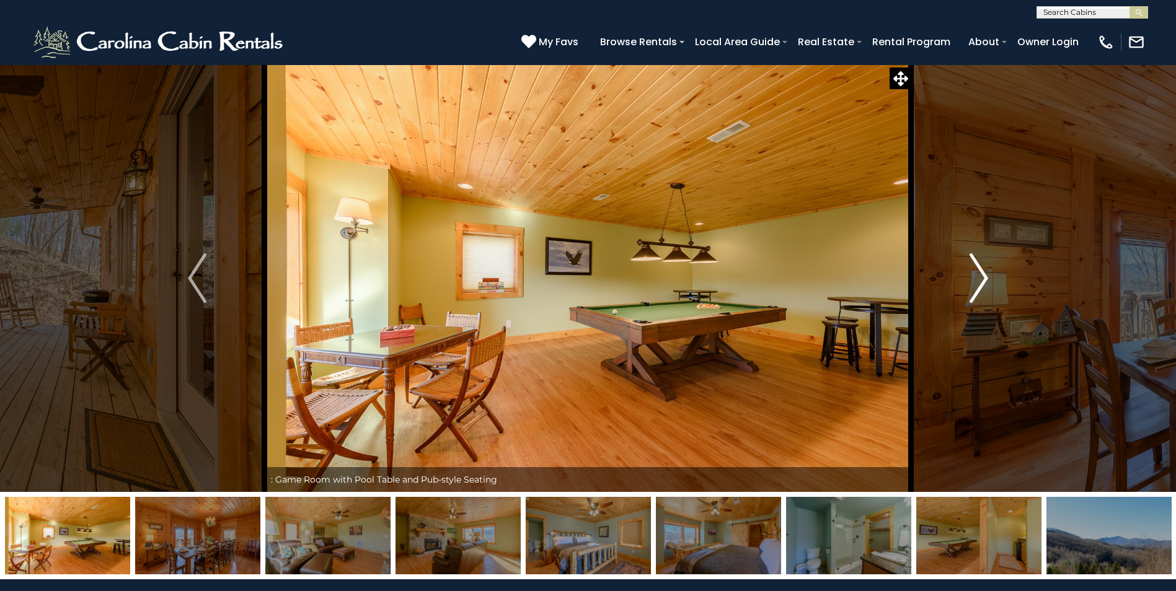
click at [976, 288] on img "Next" at bounding box center [978, 278] width 19 height 50
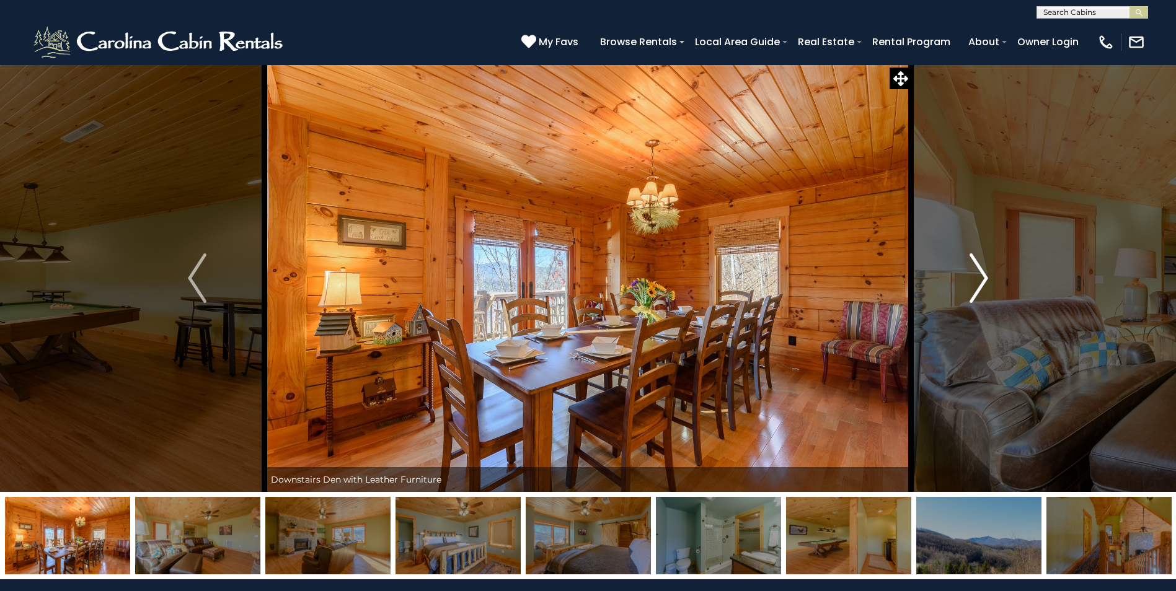
click at [976, 288] on img "Next" at bounding box center [978, 278] width 19 height 50
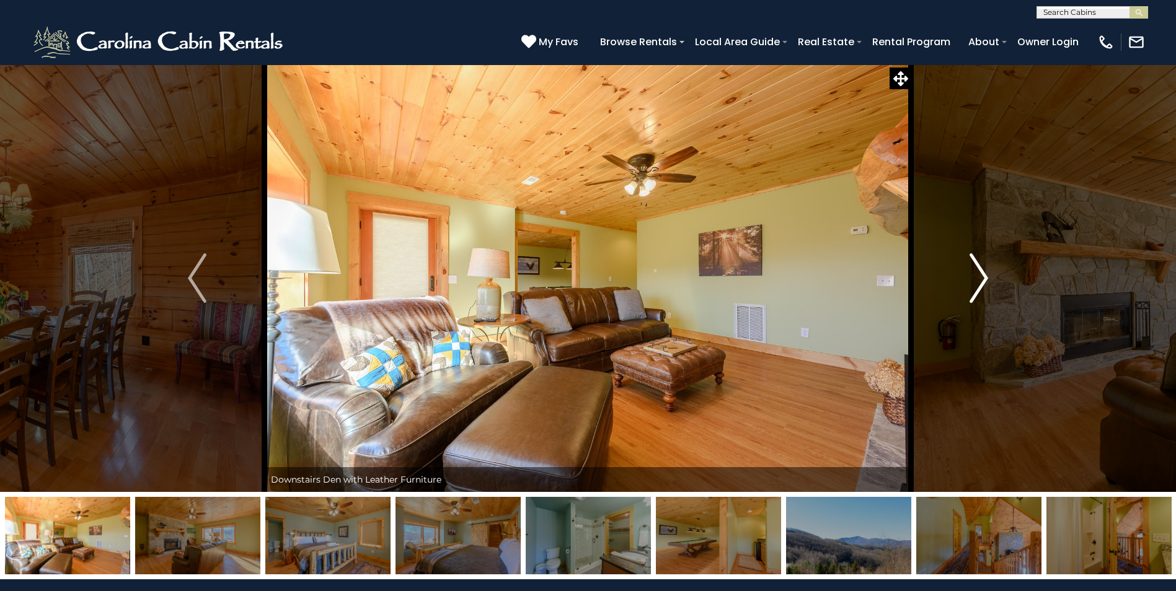
click at [976, 288] on img "Next" at bounding box center [978, 278] width 19 height 50
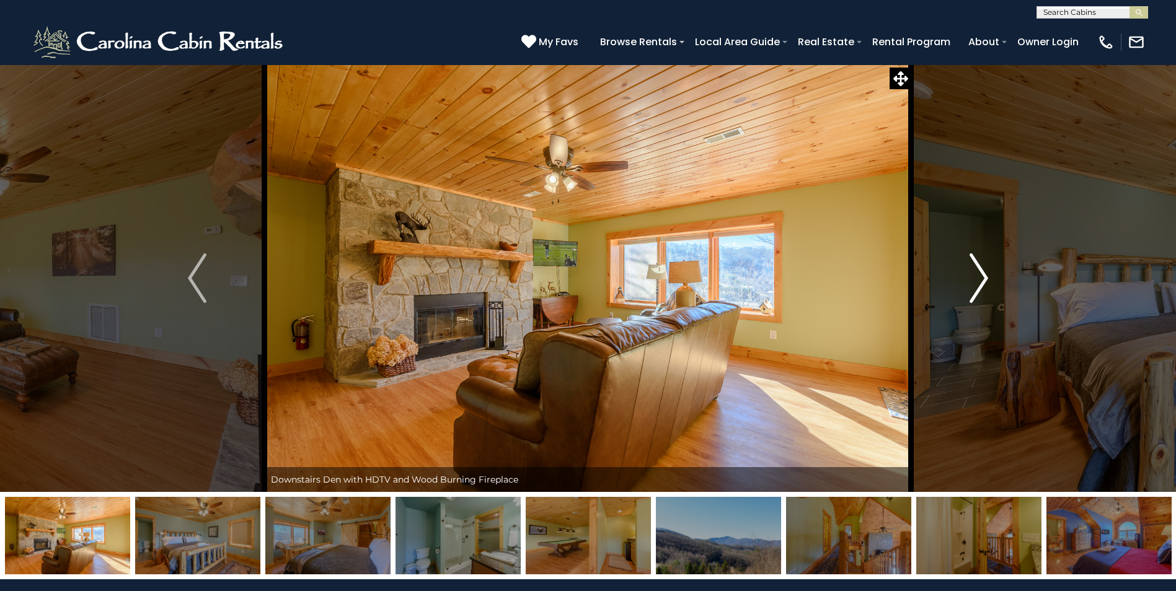
click at [976, 288] on img "Next" at bounding box center [978, 278] width 19 height 50
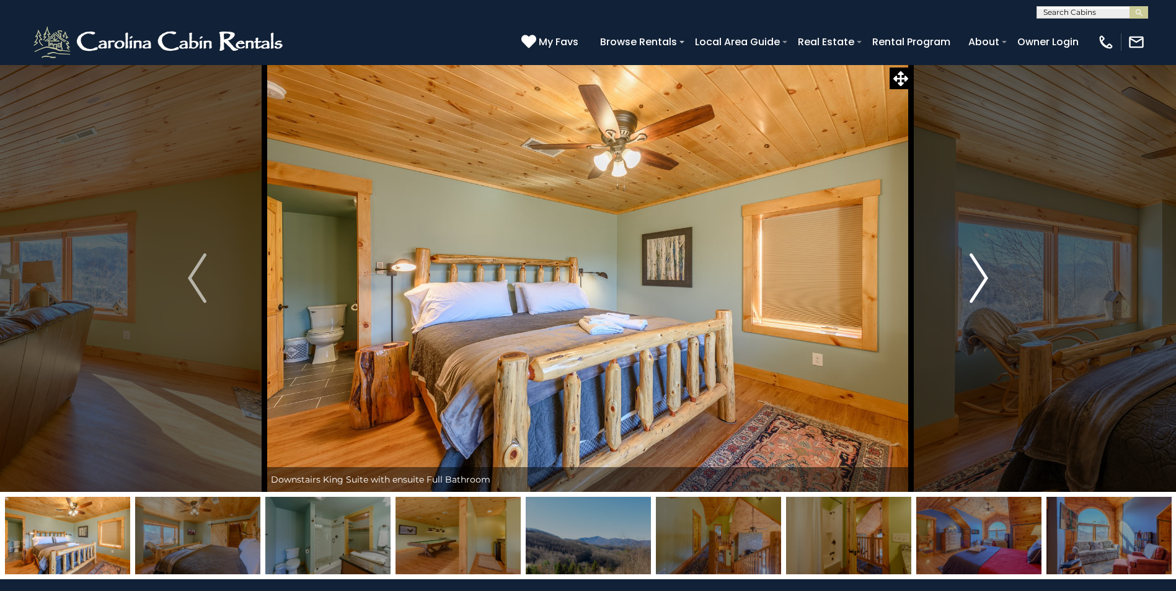
click at [976, 288] on img "Next" at bounding box center [978, 278] width 19 height 50
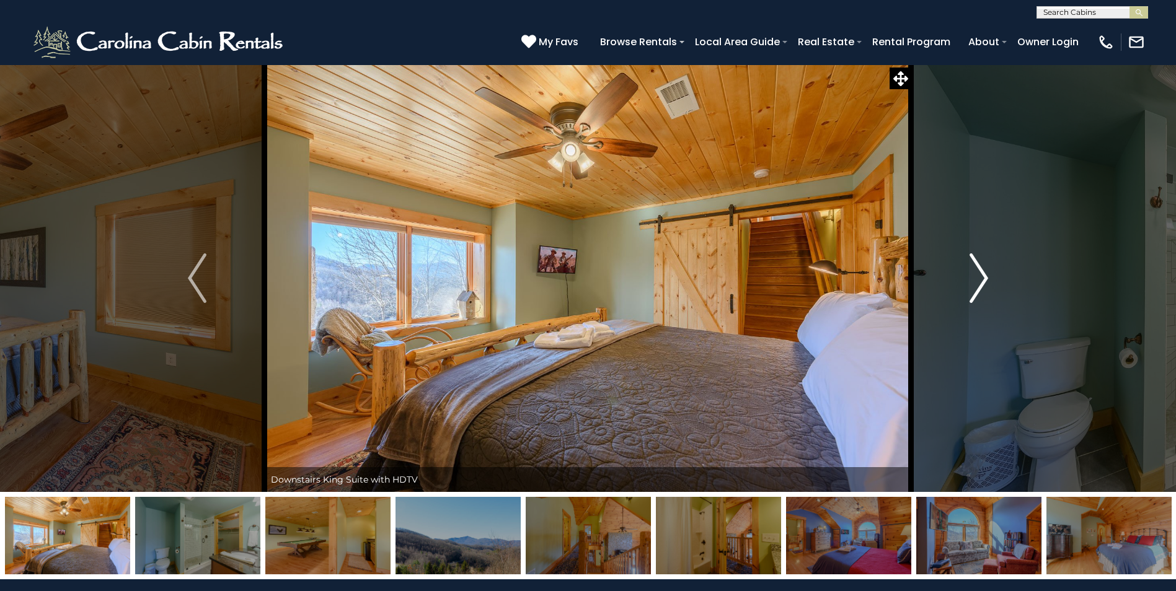
click at [976, 288] on img "Next" at bounding box center [978, 278] width 19 height 50
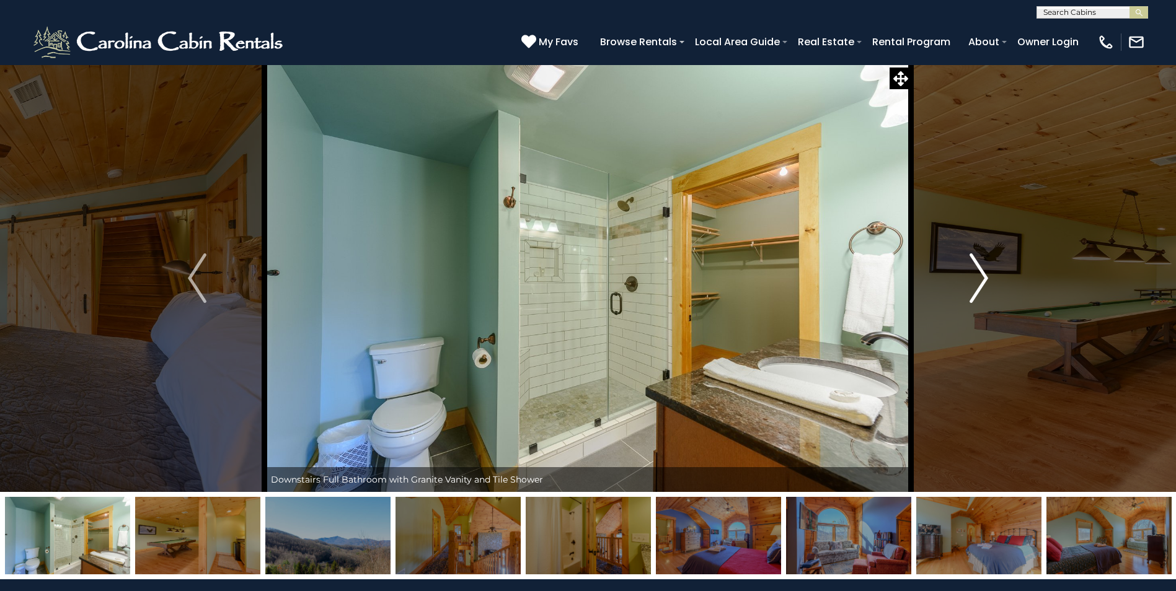
click at [976, 288] on img "Next" at bounding box center [978, 278] width 19 height 50
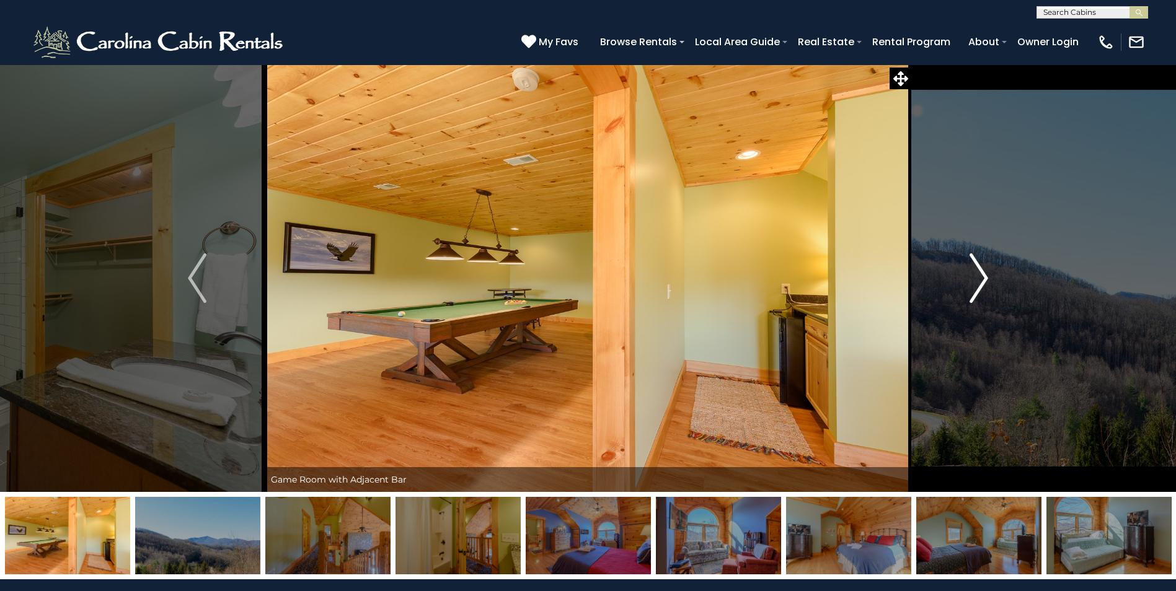
click at [976, 288] on img "Next" at bounding box center [978, 278] width 19 height 50
